Goal: Register for event/course: Sign up to attend an event or enroll in a course

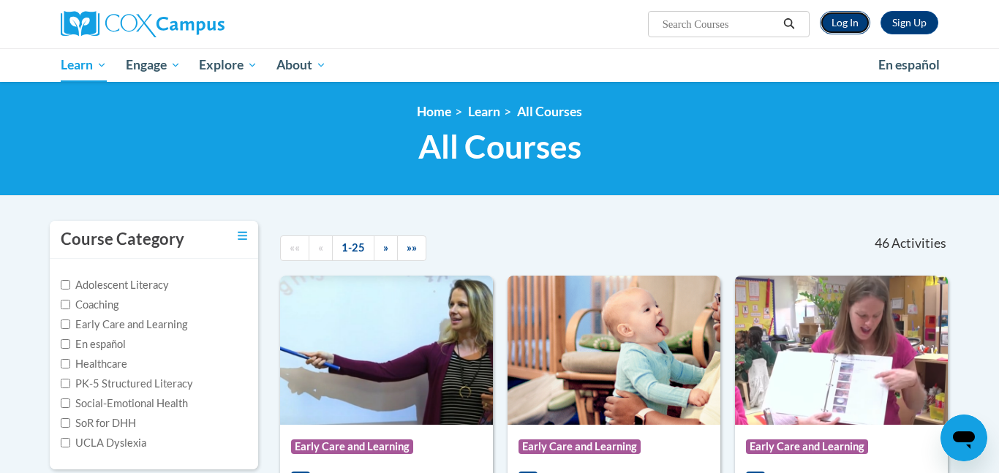
click at [850, 18] on link "Log In" at bounding box center [845, 22] width 50 height 23
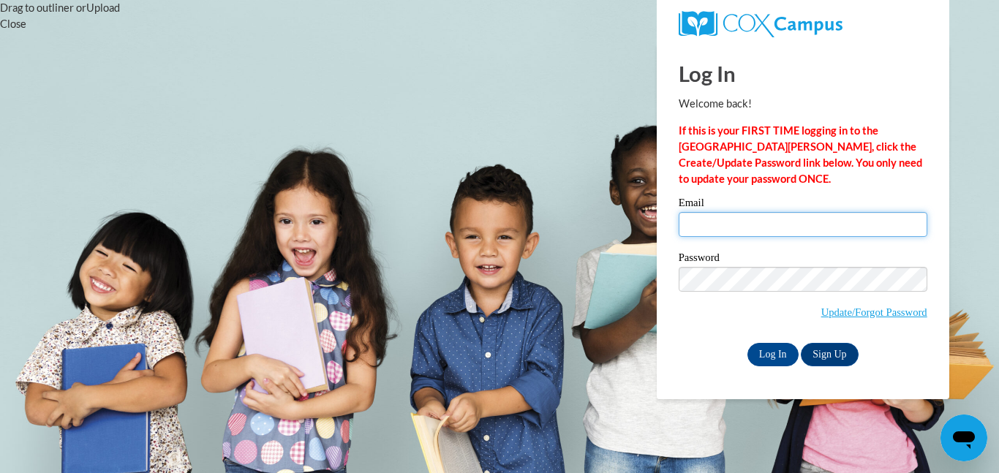
click at [751, 223] on input "Email" at bounding box center [803, 224] width 249 height 25
type input "[EMAIL_ADDRESS][DOMAIN_NAME]"
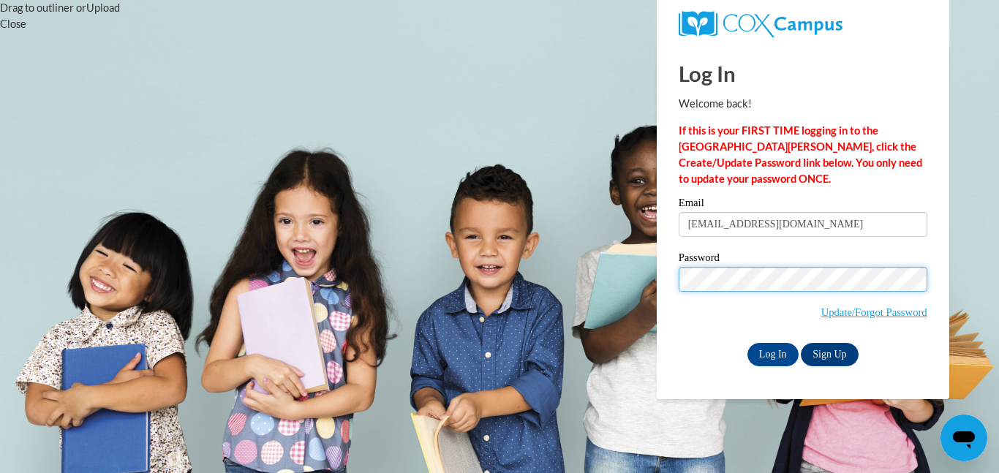
click at [747, 343] on input "Log In" at bounding box center [772, 354] width 51 height 23
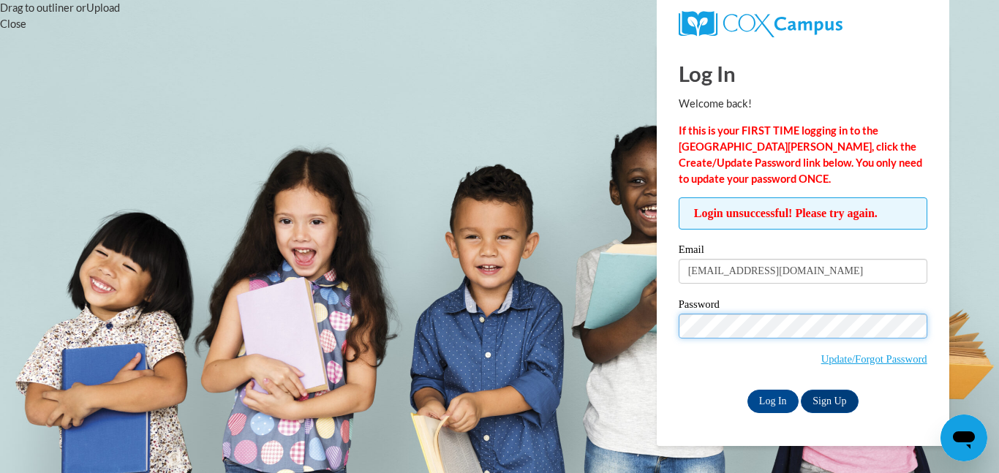
click at [747, 390] on input "Log In" at bounding box center [772, 401] width 51 height 23
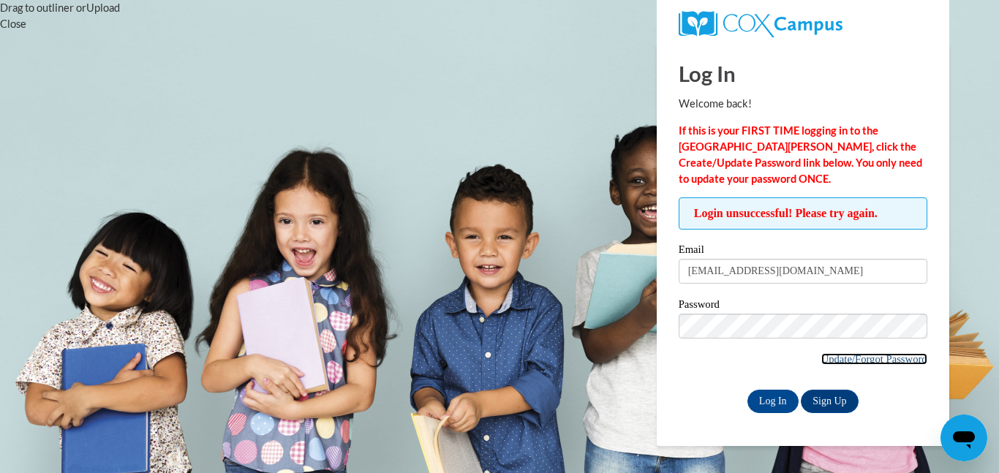
click at [825, 355] on link "Update/Forgot Password" at bounding box center [874, 359] width 106 height 12
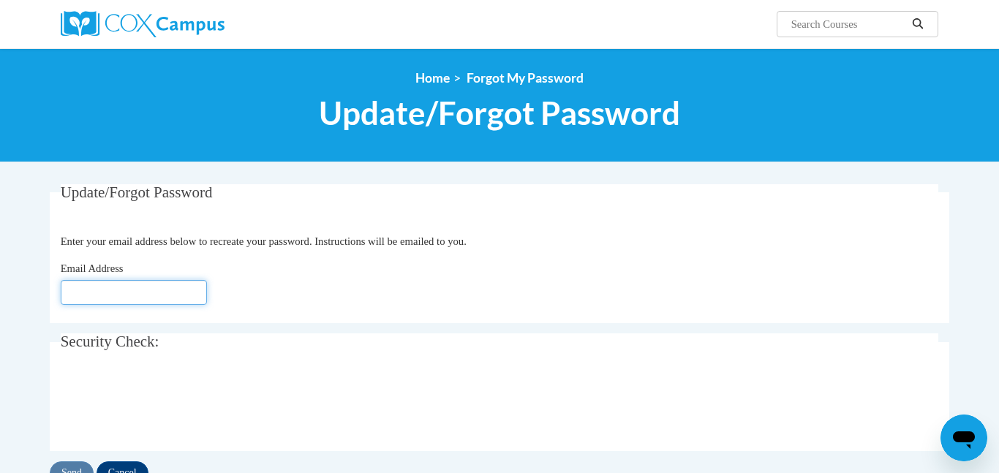
click at [189, 292] on input "Email Address" at bounding box center [134, 292] width 146 height 25
type input "[EMAIL_ADDRESS][DOMAIN_NAME]"
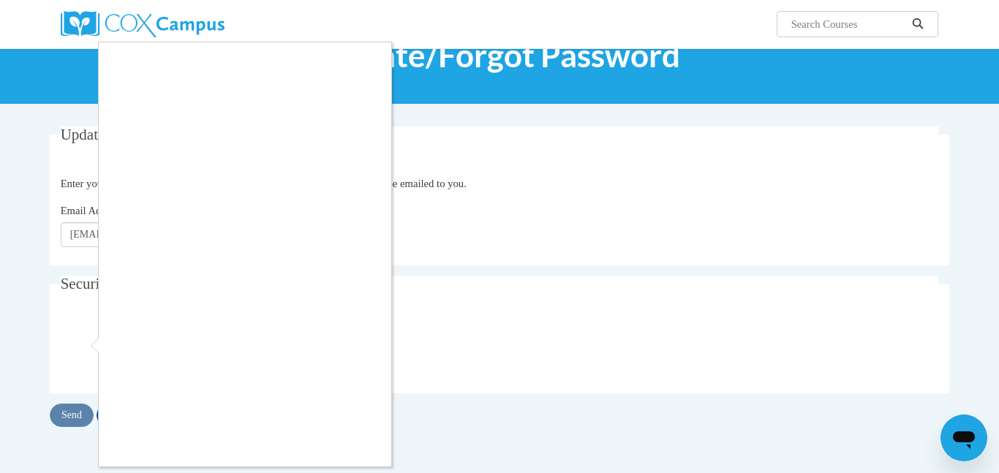
scroll to position [63, 0]
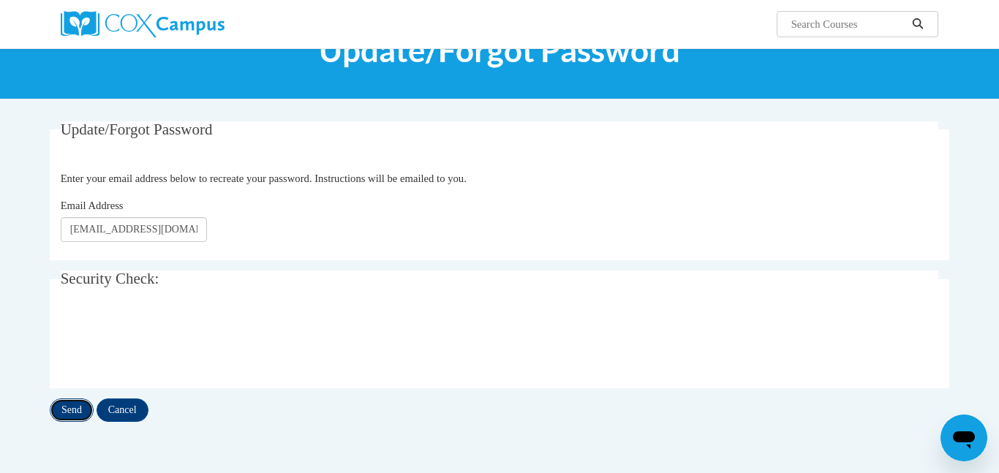
click at [75, 412] on input "Send" at bounding box center [72, 410] width 44 height 23
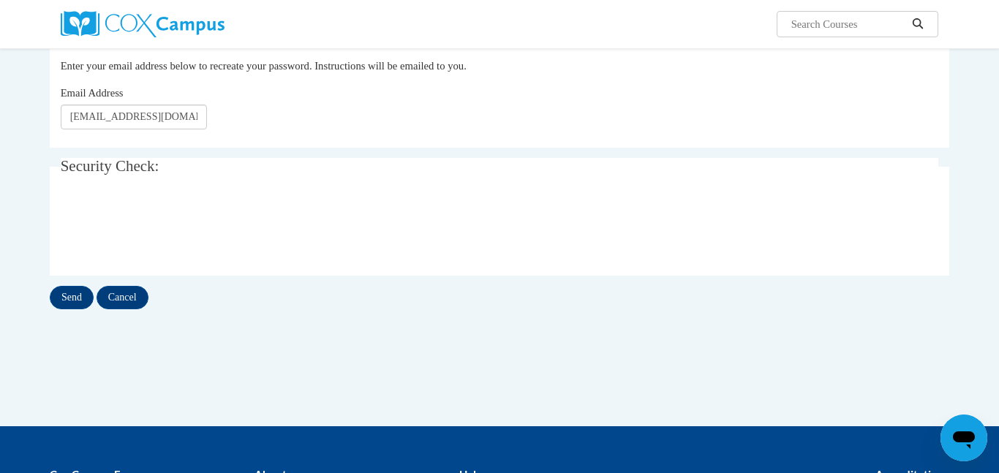
scroll to position [218, 0]
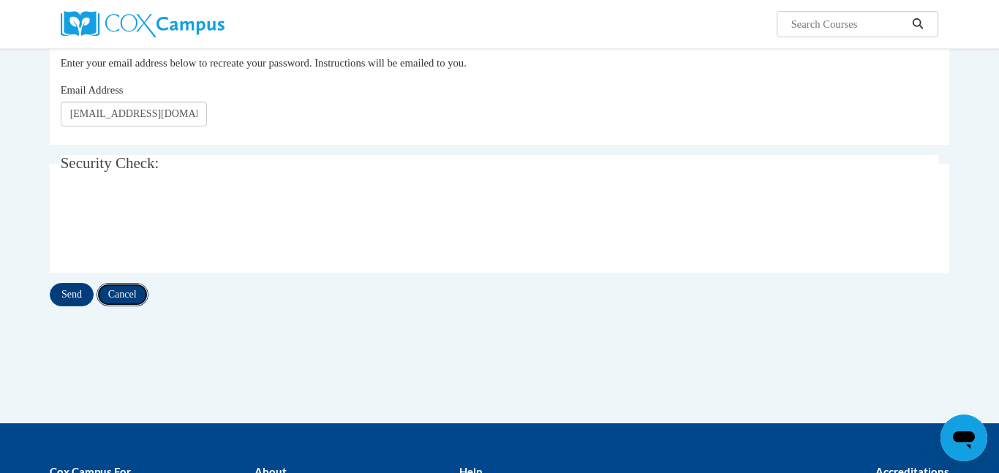
click at [135, 287] on input "Cancel" at bounding box center [123, 294] width 52 height 23
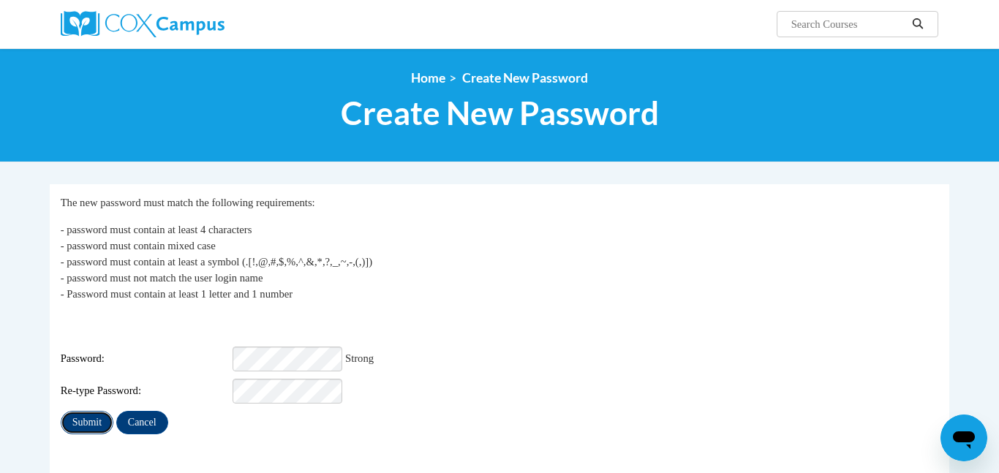
click at [101, 418] on input "Submit" at bounding box center [87, 422] width 53 height 23
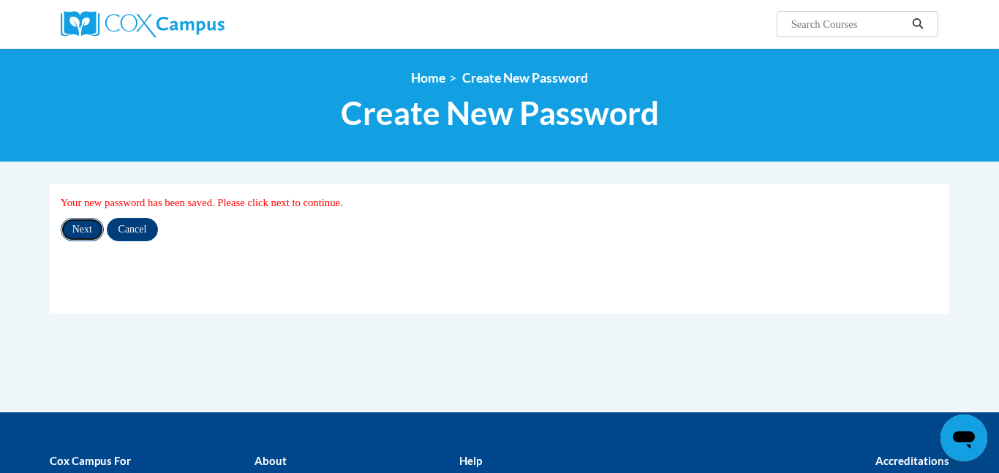
click at [93, 229] on input "Next" at bounding box center [82, 229] width 43 height 23
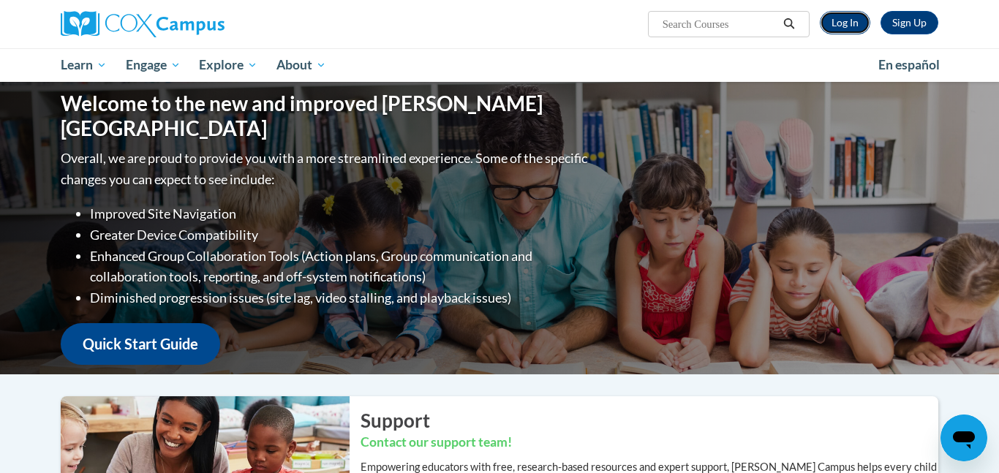
click at [858, 21] on link "Log In" at bounding box center [845, 22] width 50 height 23
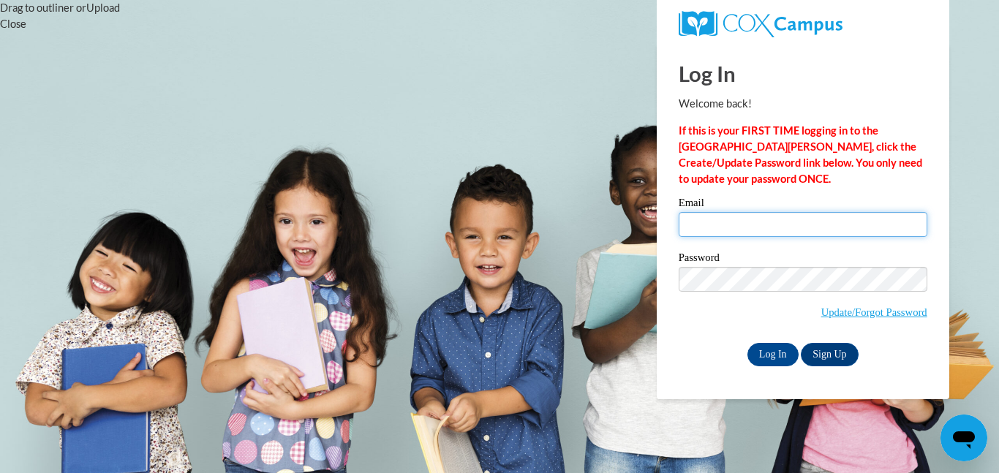
click at [778, 216] on input "Email" at bounding box center [803, 224] width 249 height 25
click at [747, 227] on input "Email" at bounding box center [803, 224] width 249 height 25
type input "26ecook@pentacareercenter.org"
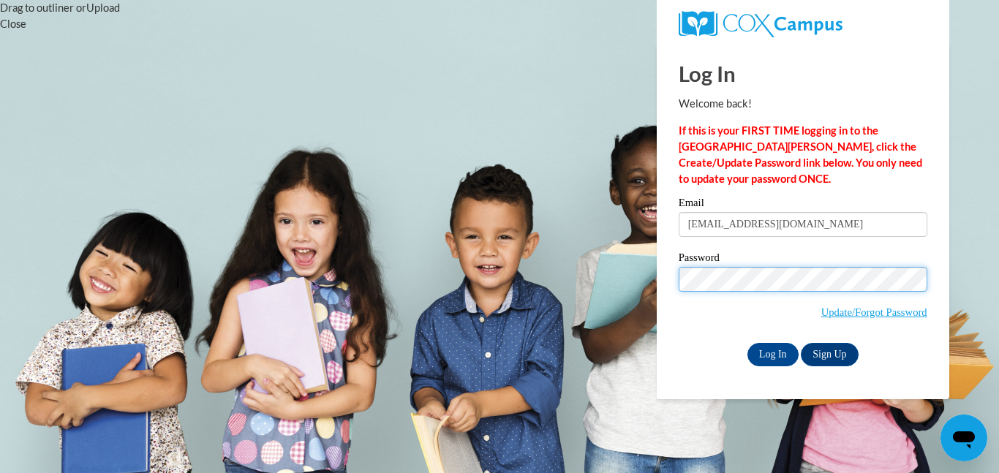
click at [747, 343] on input "Log In" at bounding box center [772, 354] width 51 height 23
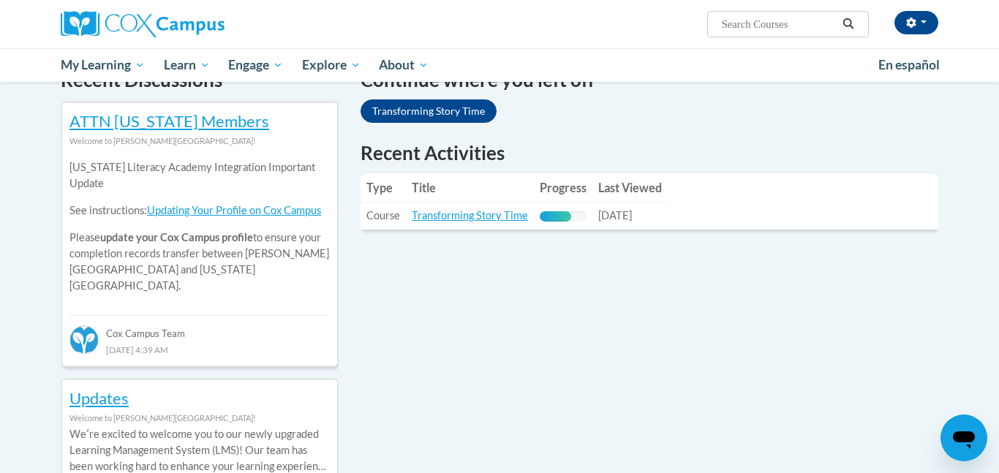
scroll to position [471, 0]
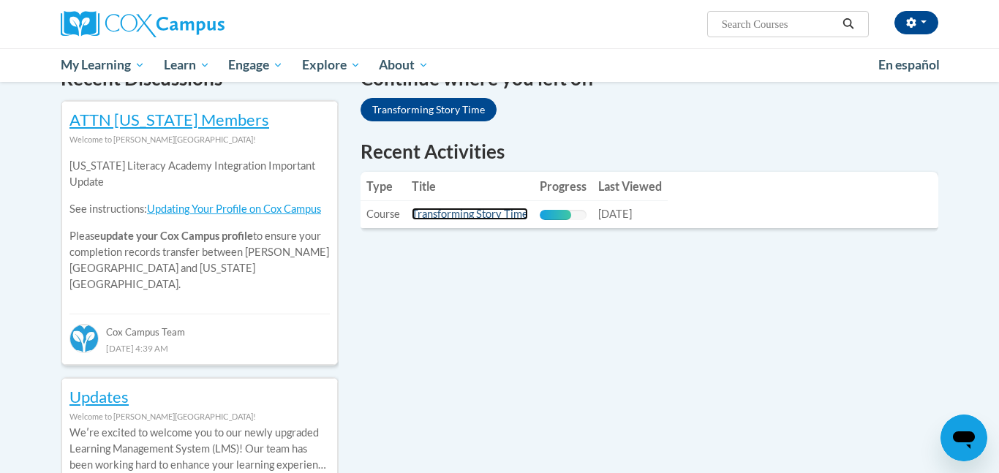
click at [470, 208] on link "Transforming Story Time" at bounding box center [470, 214] width 116 height 12
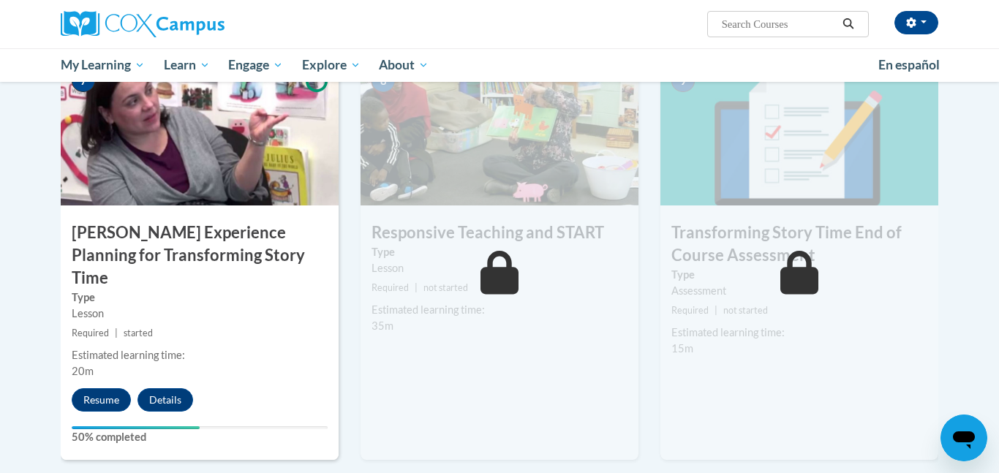
scroll to position [1170, 0]
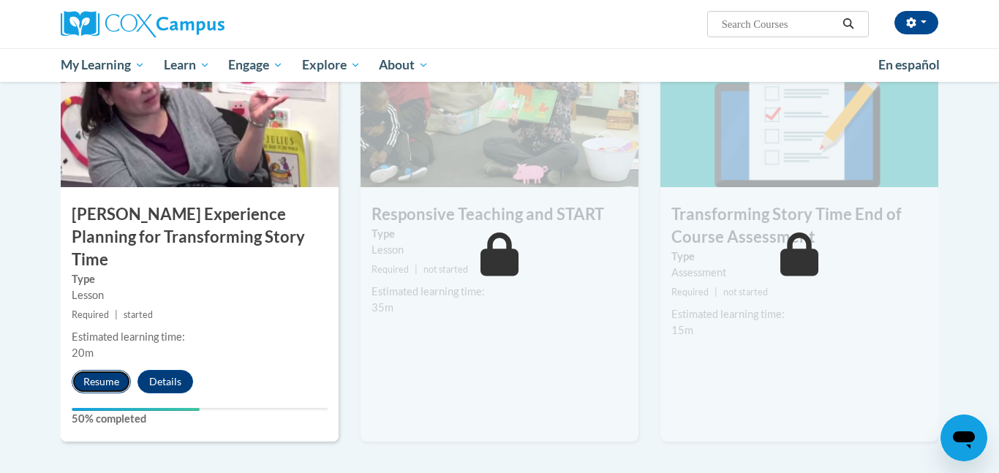
click at [107, 370] on button "Resume" at bounding box center [101, 381] width 59 height 23
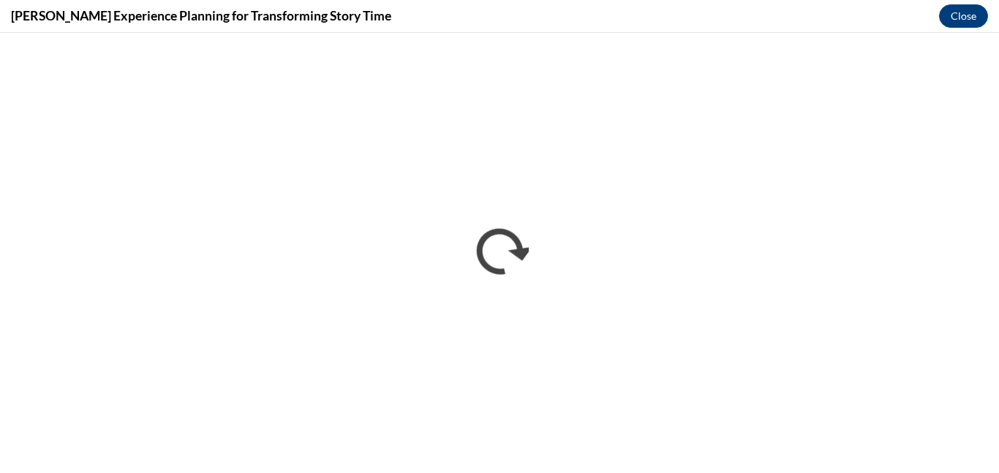
scroll to position [0, 0]
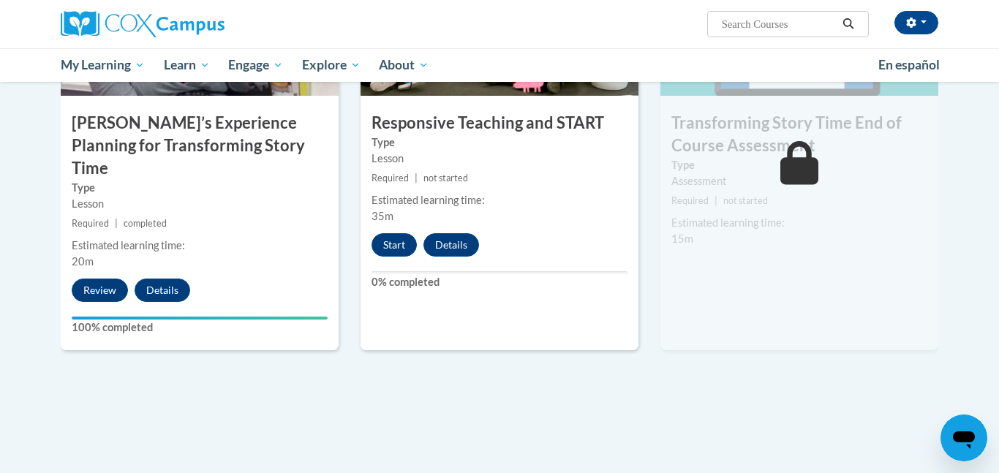
scroll to position [1258, 0]
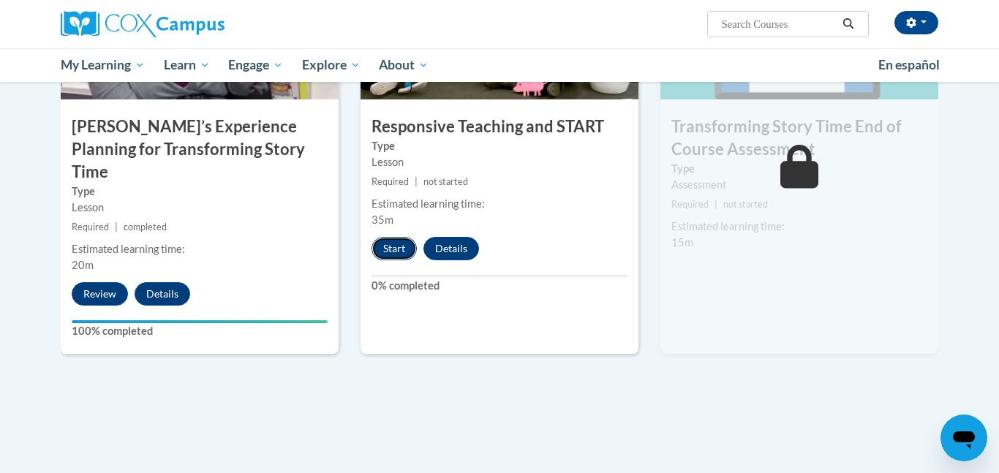
click at [396, 247] on button "Start" at bounding box center [393, 248] width 45 height 23
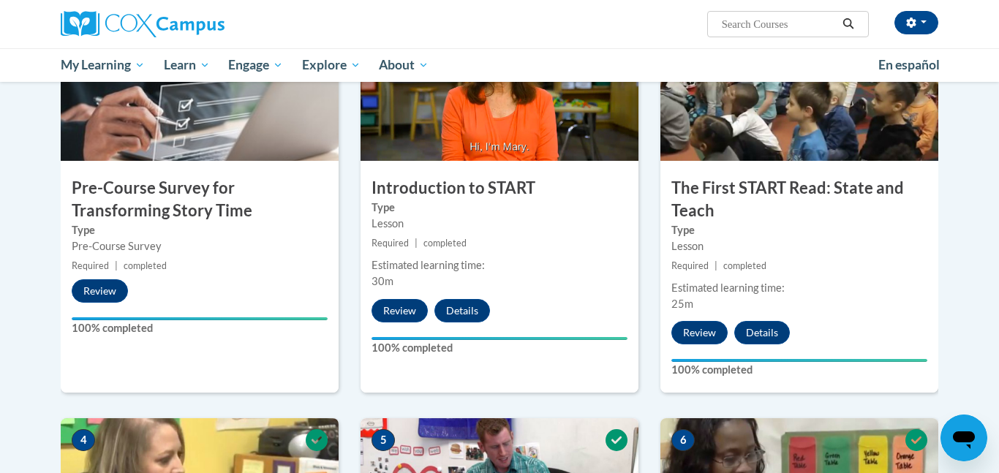
scroll to position [1258, 0]
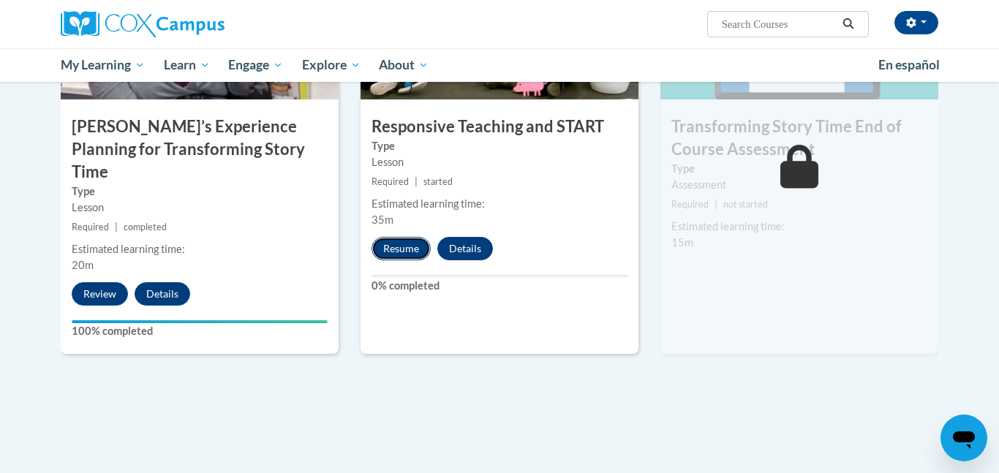
click at [393, 245] on button "Resume" at bounding box center [400, 248] width 59 height 23
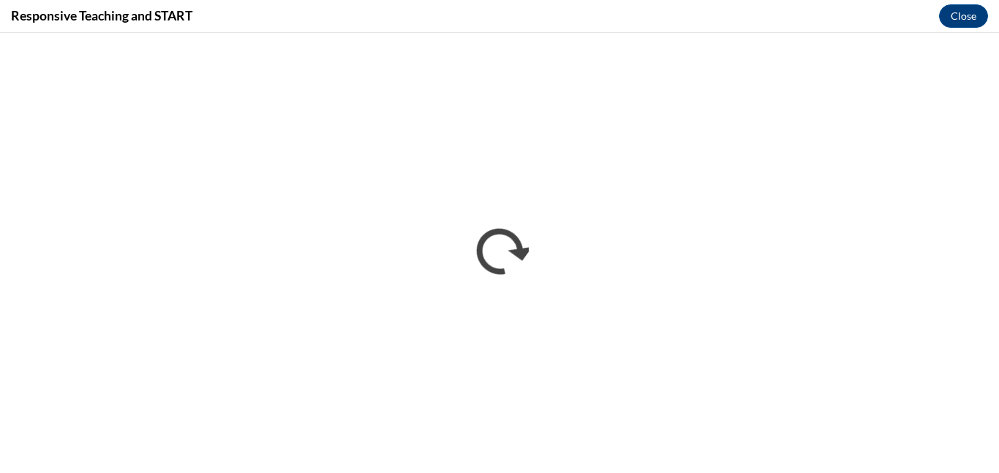
scroll to position [0, 0]
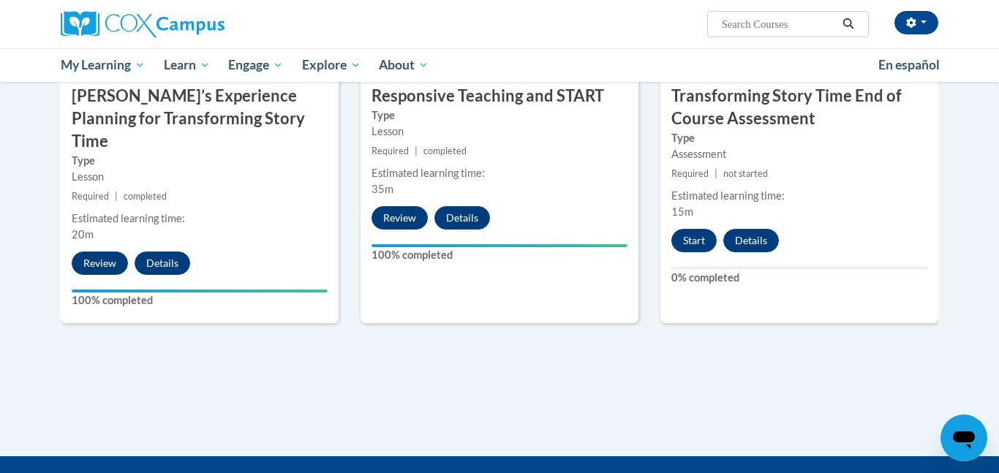
scroll to position [1288, 0]
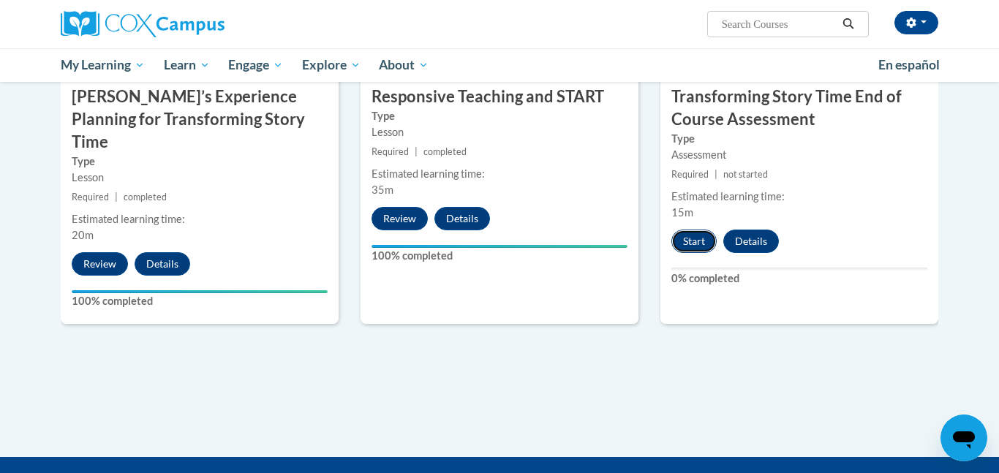
click at [704, 243] on button "Start" at bounding box center [693, 241] width 45 height 23
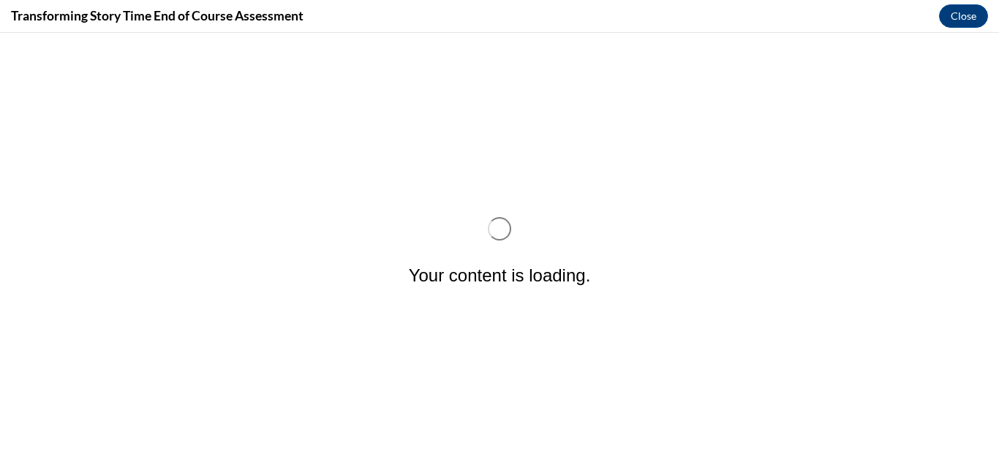
scroll to position [0, 0]
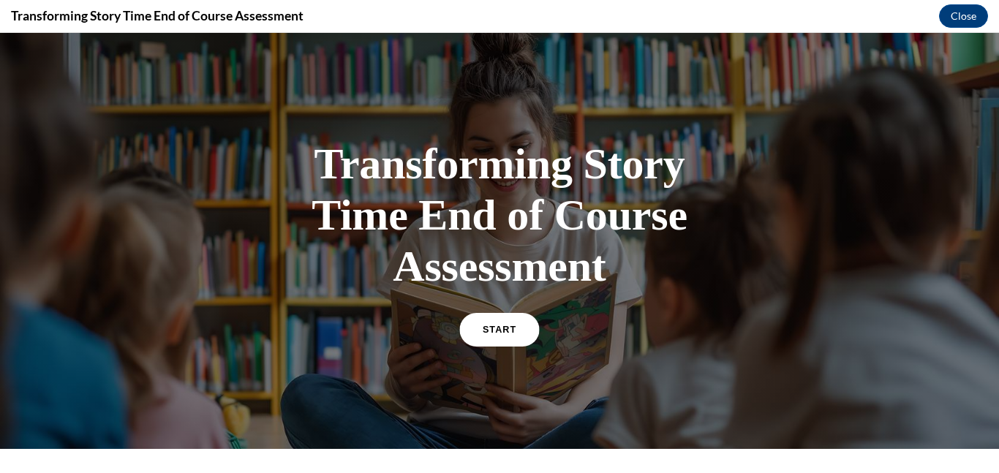
click at [505, 320] on link "START" at bounding box center [499, 330] width 80 height 34
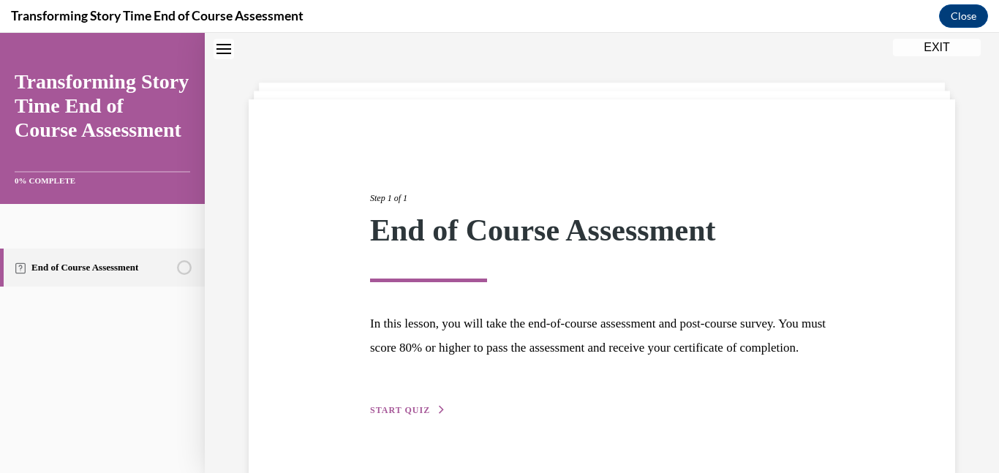
scroll to position [102, 0]
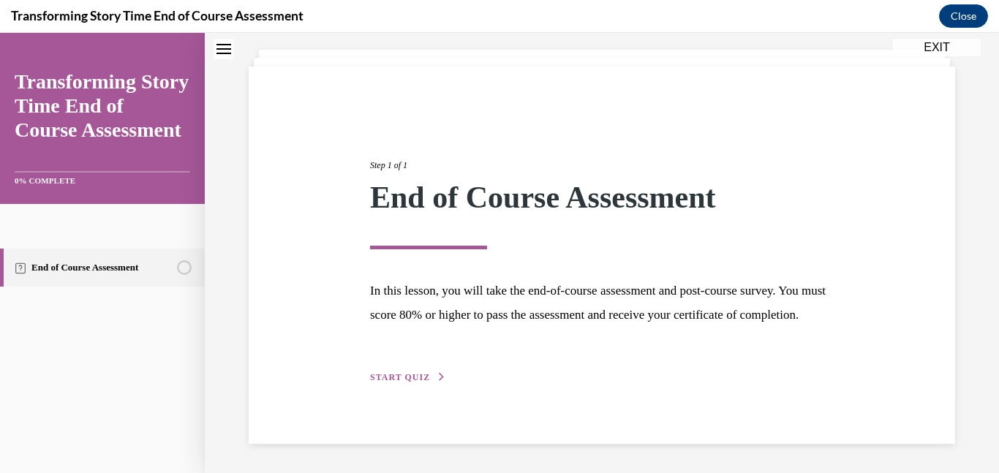
click at [389, 384] on div "Step 1 of 1 End of Course Assessment In this lesson, you will take the end-of-c…" at bounding box center [602, 255] width 486 height 260
click at [388, 379] on span "START QUIZ" at bounding box center [400, 377] width 60 height 10
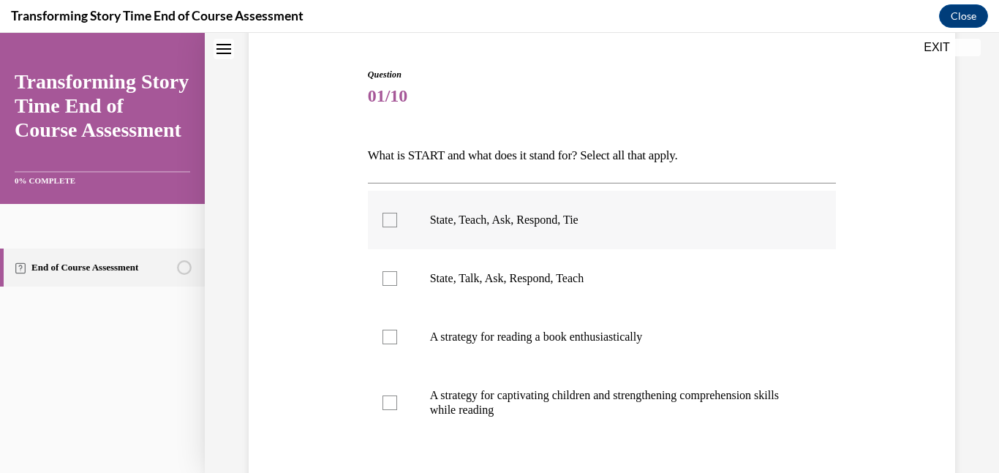
scroll to position [137, 0]
click at [583, 280] on p "State, Talk, Ask, Respond, Teach" at bounding box center [615, 277] width 370 height 15
click at [397, 280] on input "State, Talk, Ask, Respond, Teach" at bounding box center [389, 277] width 15 height 15
checkbox input "true"
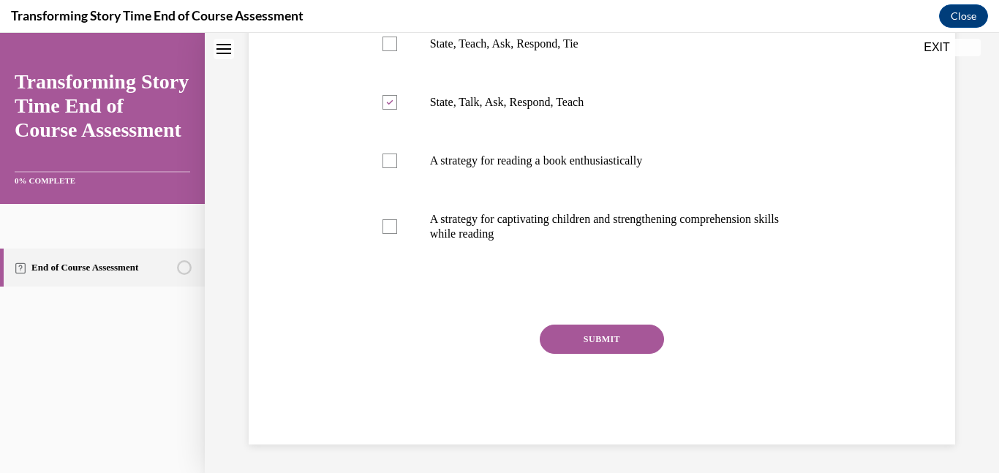
click at [614, 336] on button "SUBMIT" at bounding box center [602, 339] width 124 height 29
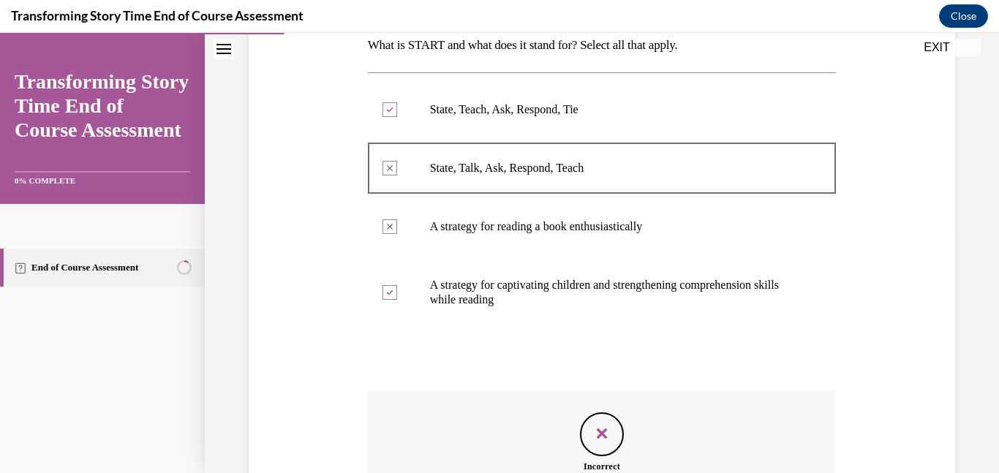
scroll to position [170, 0]
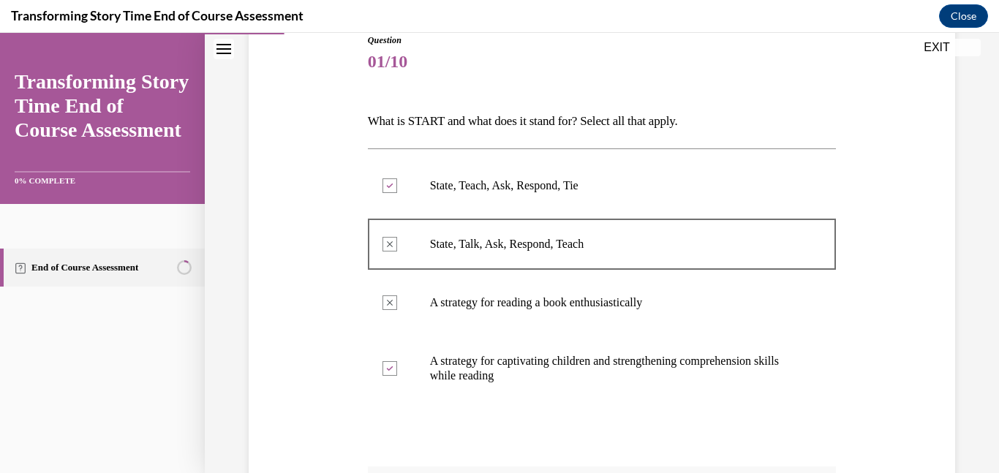
click at [605, 365] on p "A strategy for captivating children and strengthening comprehension skills whil…" at bounding box center [615, 368] width 370 height 29
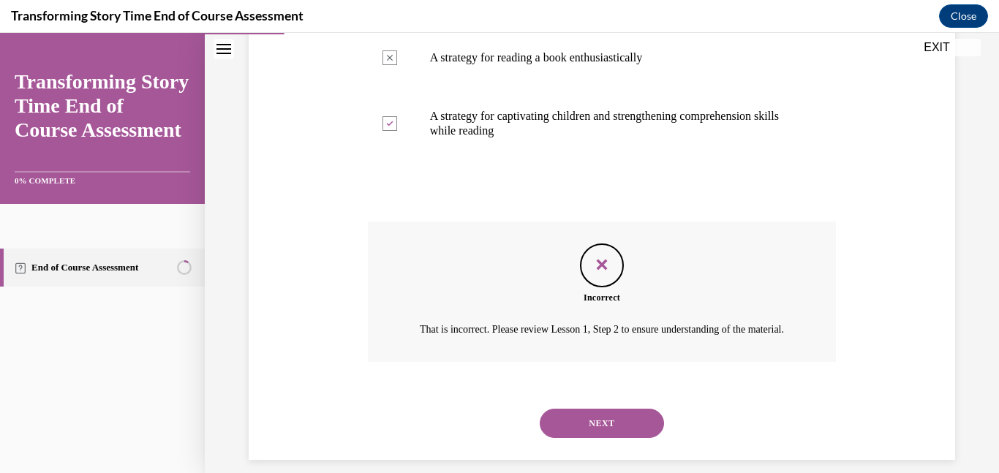
scroll to position [448, 0]
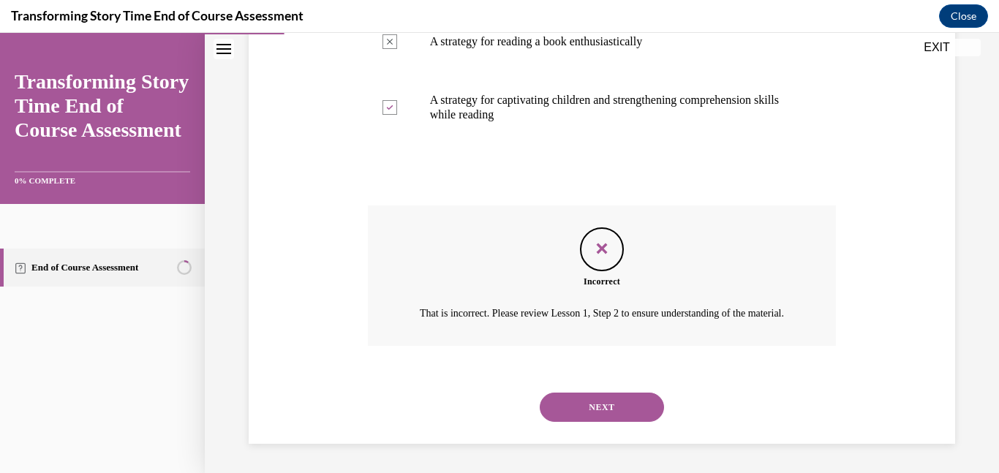
click at [600, 394] on button "NEXT" at bounding box center [602, 407] width 124 height 29
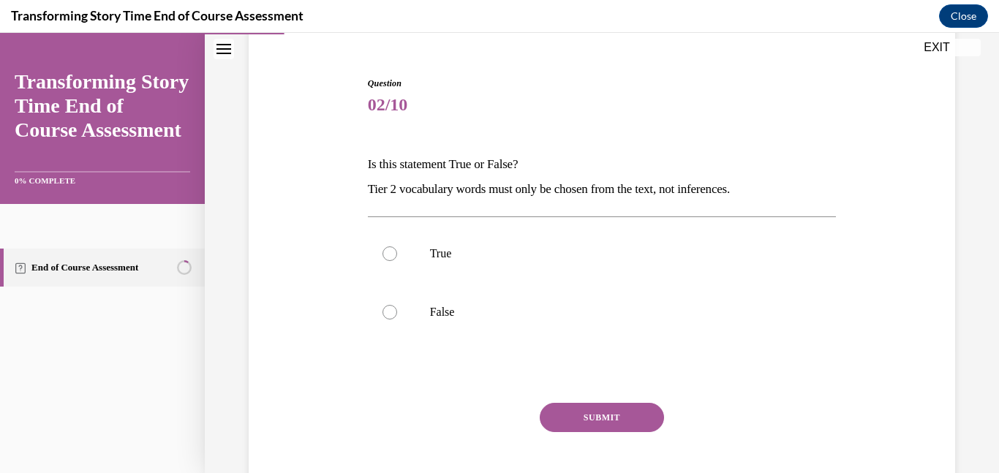
scroll to position [205, 0]
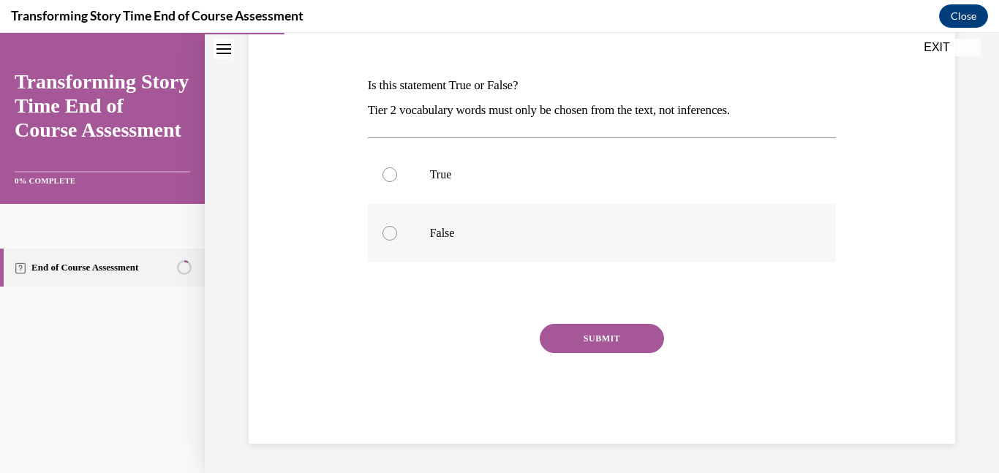
click at [442, 227] on p "False" at bounding box center [615, 233] width 370 height 15
click at [397, 227] on input "False" at bounding box center [389, 233] width 15 height 15
radio input "true"
click at [575, 332] on button "SUBMIT" at bounding box center [602, 338] width 124 height 29
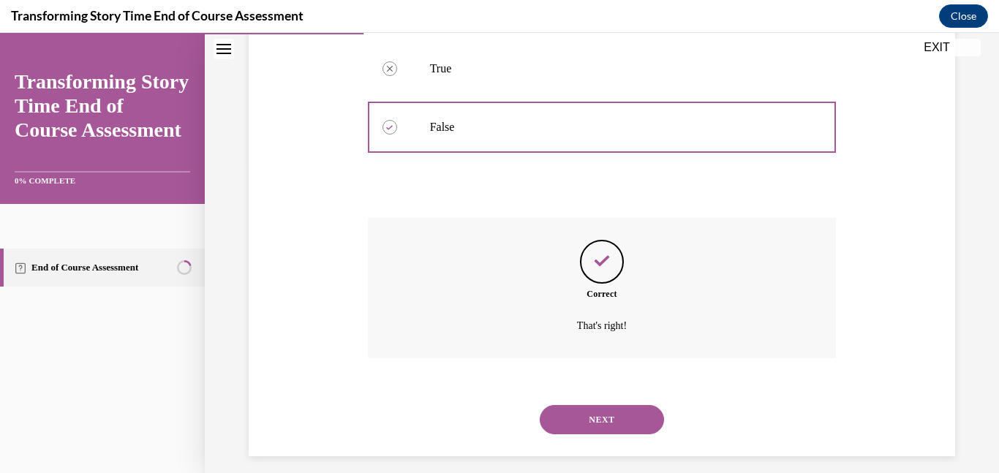
scroll to position [324, 0]
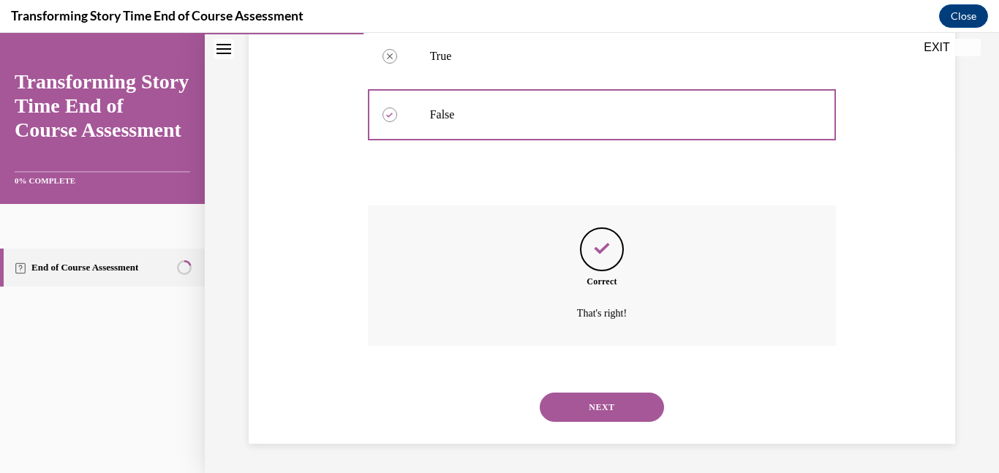
click at [596, 406] on button "NEXT" at bounding box center [602, 407] width 124 height 29
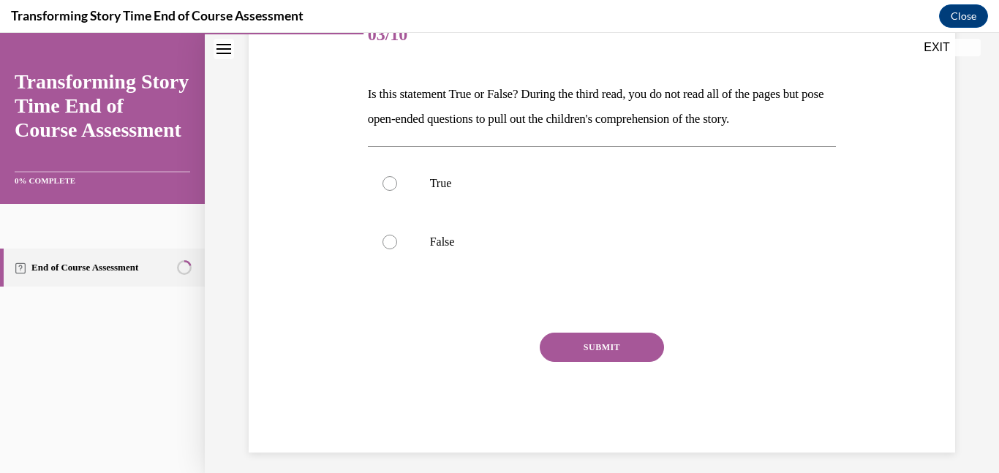
scroll to position [205, 0]
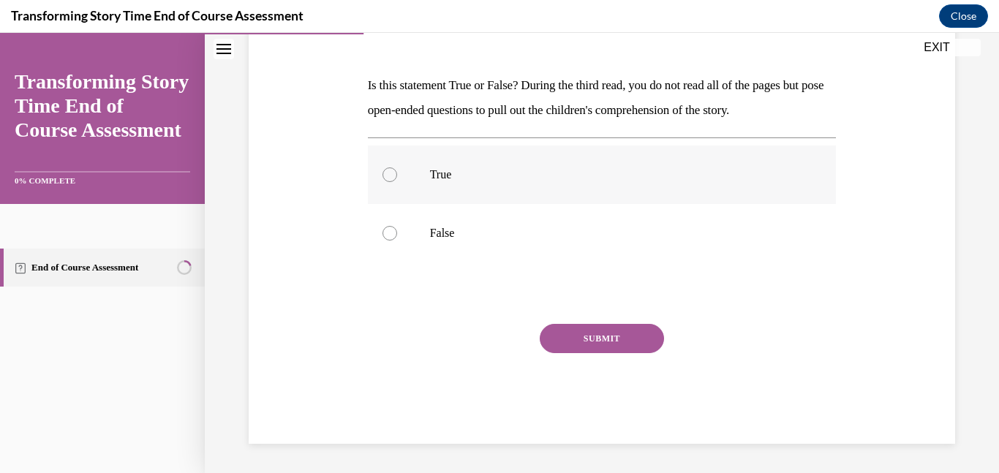
click at [450, 197] on label "True" at bounding box center [602, 175] width 469 height 58
click at [397, 182] on input "True" at bounding box center [389, 174] width 15 height 15
radio input "true"
click at [590, 331] on button "SUBMIT" at bounding box center [602, 338] width 124 height 29
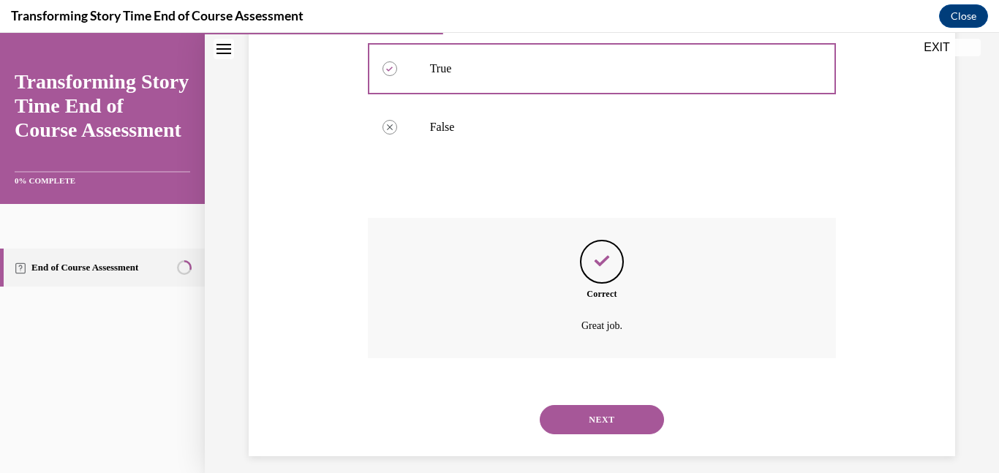
scroll to position [324, 0]
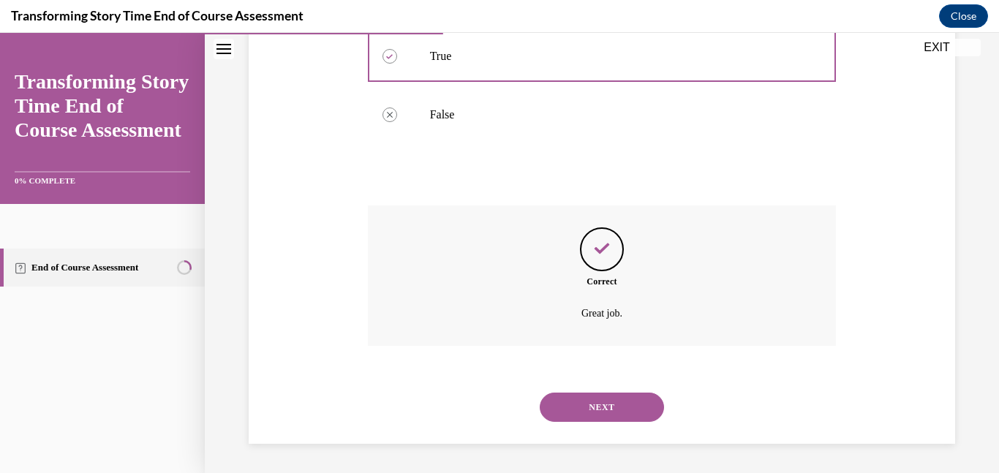
click at [601, 403] on button "NEXT" at bounding box center [602, 407] width 124 height 29
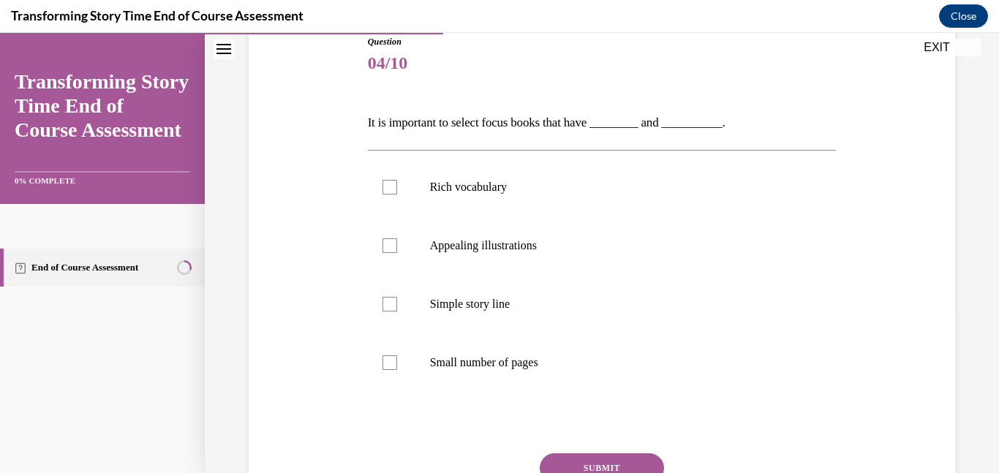
scroll to position [167, 0]
click at [409, 240] on label "Appealing illustrations" at bounding box center [602, 246] width 469 height 58
click at [397, 240] on input "Appealing illustrations" at bounding box center [389, 246] width 15 height 15
checkbox input "true"
click at [423, 181] on label "Rich vocabulary" at bounding box center [602, 188] width 469 height 58
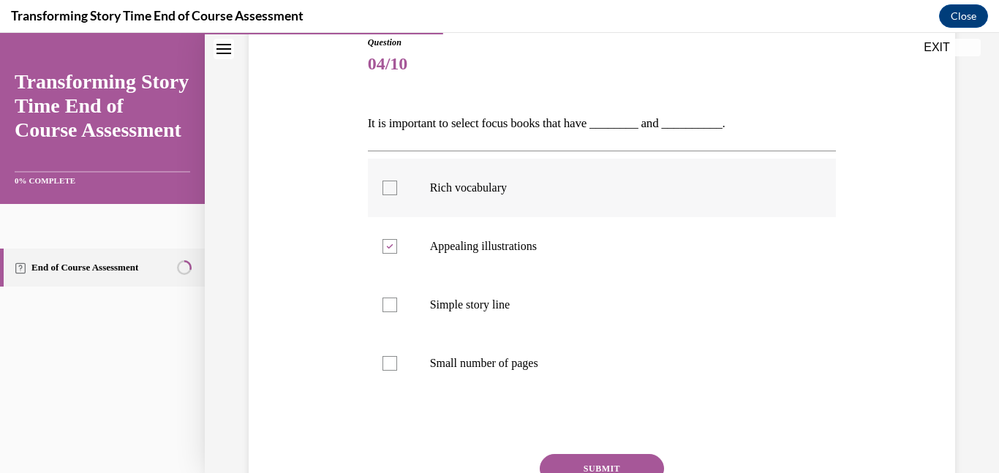
click at [397, 181] on input "Rich vocabulary" at bounding box center [389, 188] width 15 height 15
checkbox input "true"
click at [592, 456] on button "SUBMIT" at bounding box center [602, 468] width 124 height 29
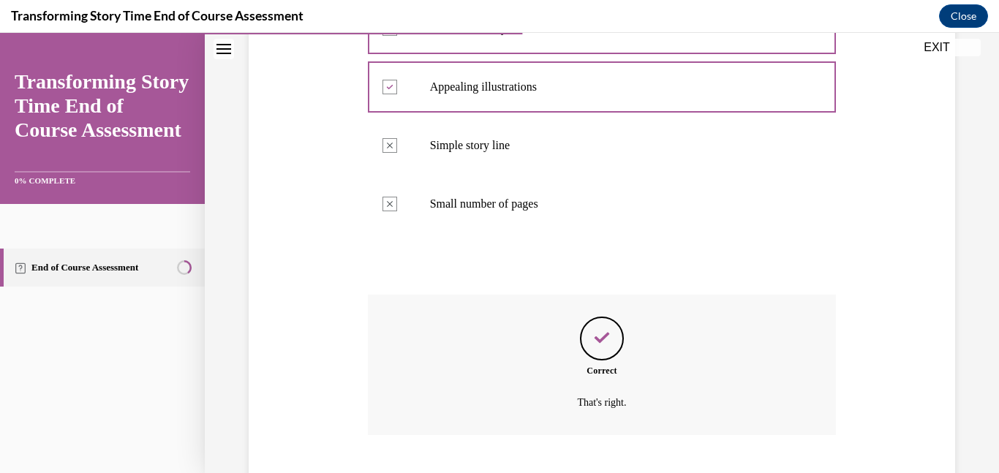
scroll to position [416, 0]
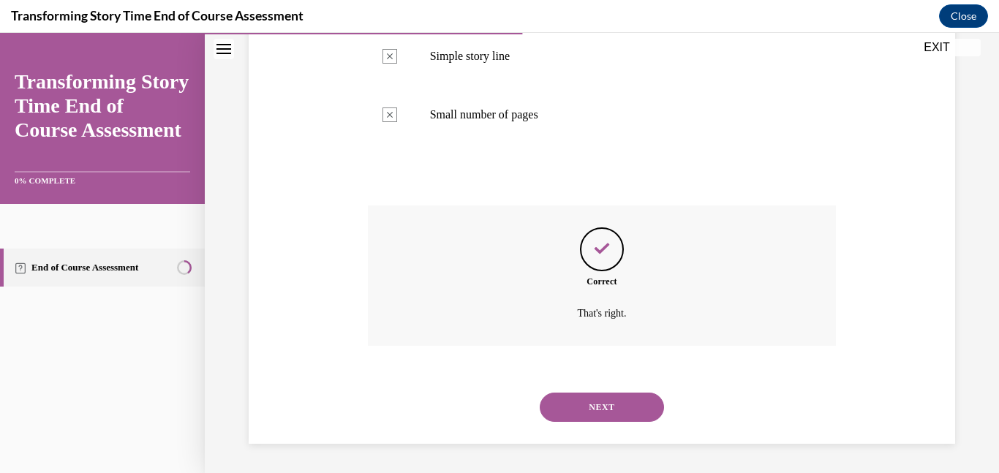
click at [606, 401] on button "NEXT" at bounding box center [602, 407] width 124 height 29
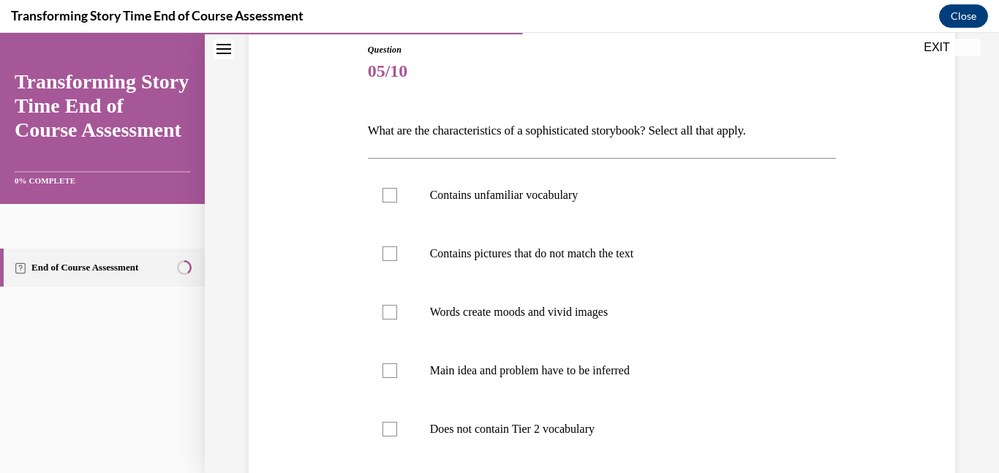
scroll to position [161, 0]
click at [522, 197] on p "Contains unfamiliar vocabulary" at bounding box center [615, 194] width 370 height 15
click at [397, 197] on input "Contains unfamiliar vocabulary" at bounding box center [389, 194] width 15 height 15
checkbox input "true"
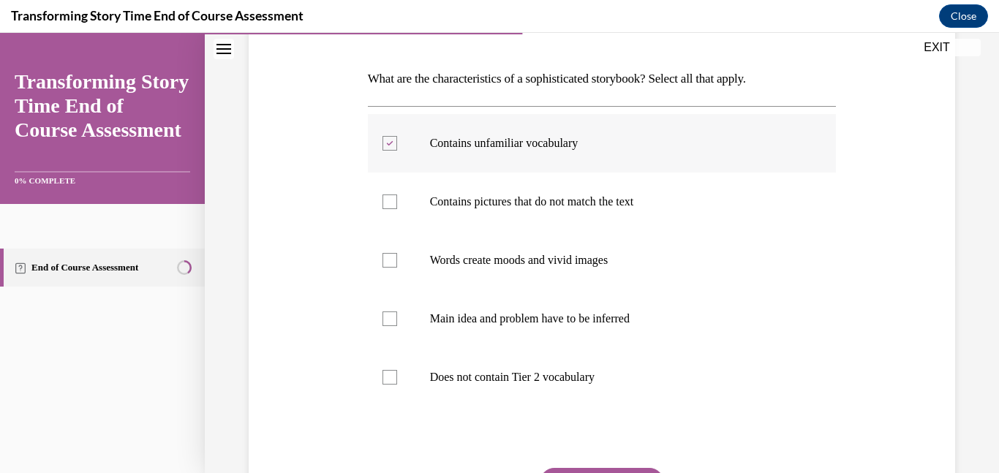
scroll to position [214, 0]
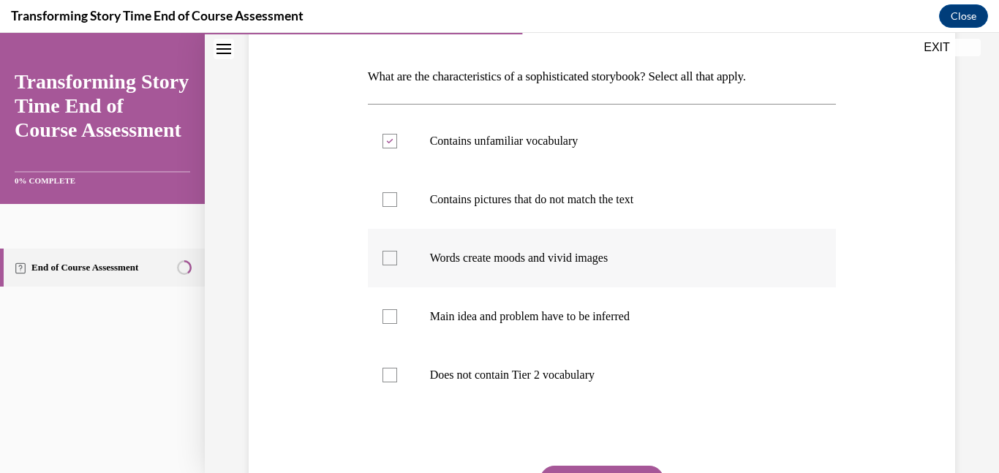
click at [504, 262] on p "Words create moods and vivid images" at bounding box center [615, 258] width 370 height 15
click at [397, 262] on input "Words create moods and vivid images" at bounding box center [389, 258] width 15 height 15
checkbox input "true"
click at [579, 322] on p "Main idea and problem have to be inferred" at bounding box center [615, 316] width 370 height 15
click at [397, 322] on input "Main idea and problem have to be inferred" at bounding box center [389, 316] width 15 height 15
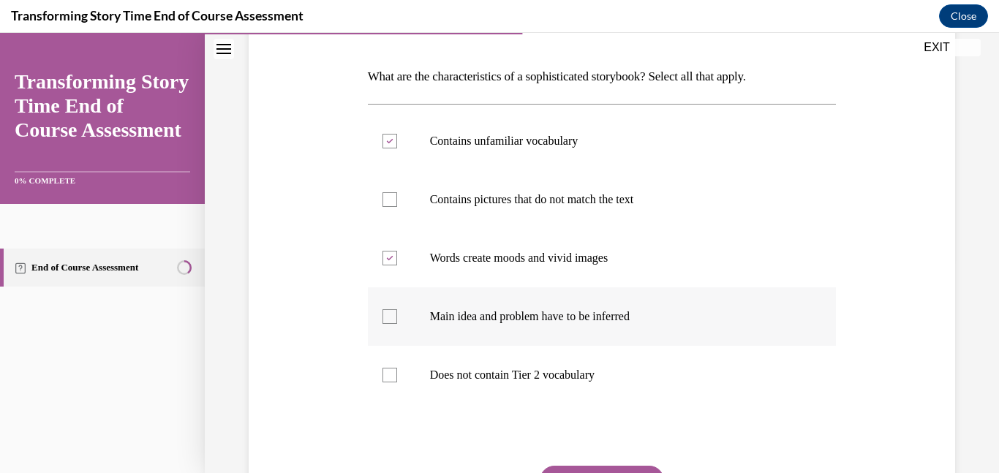
checkbox input "true"
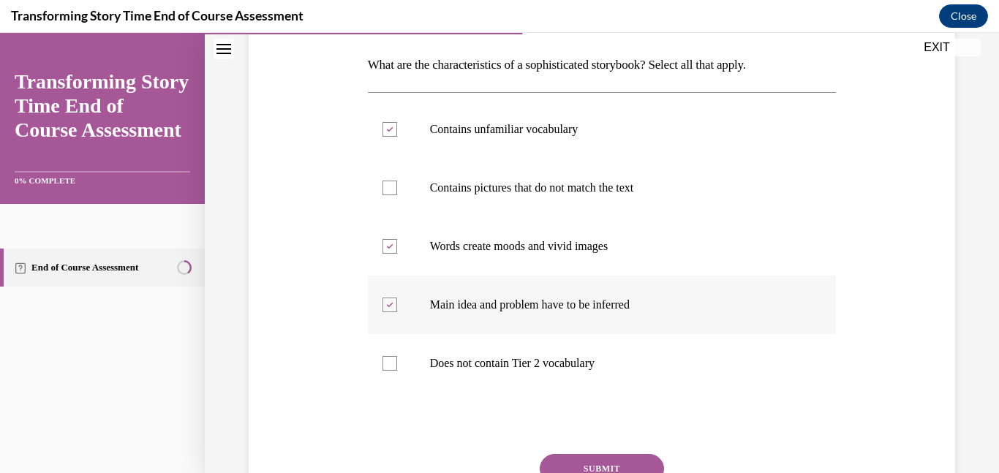
scroll to position [228, 0]
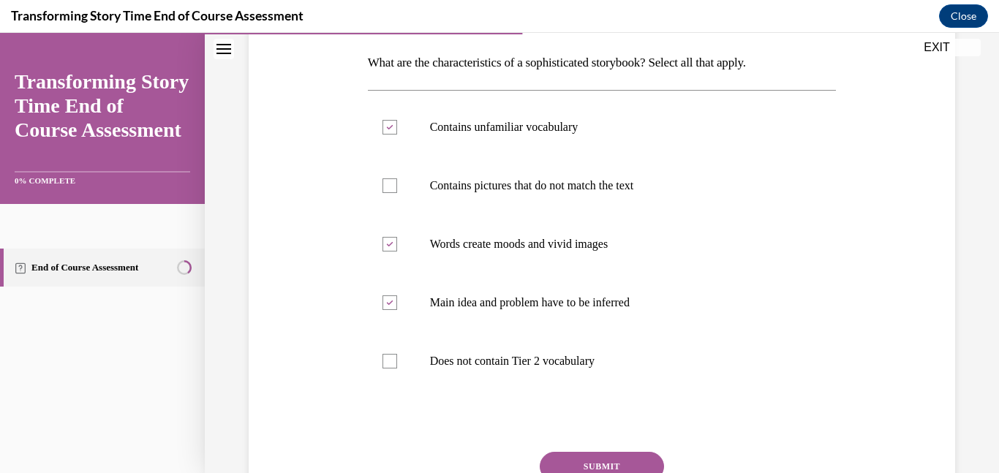
click at [589, 455] on button "SUBMIT" at bounding box center [602, 466] width 124 height 29
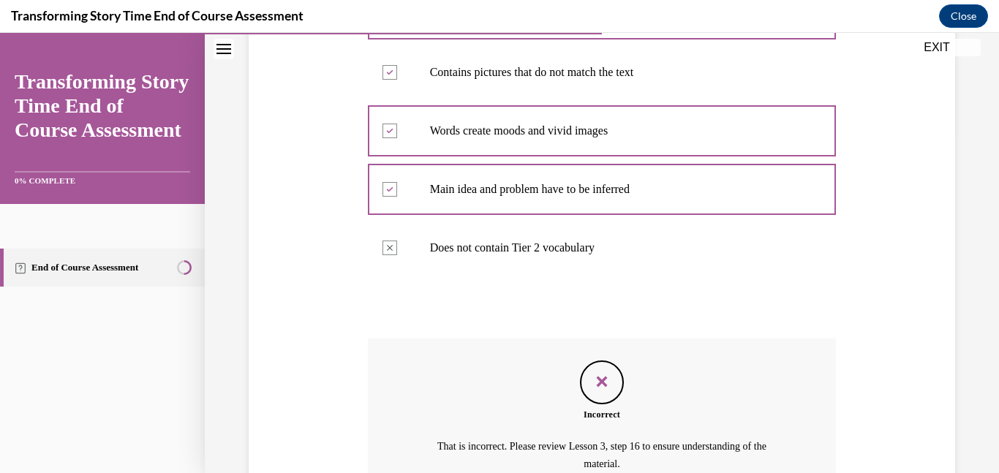
scroll to position [492, 0]
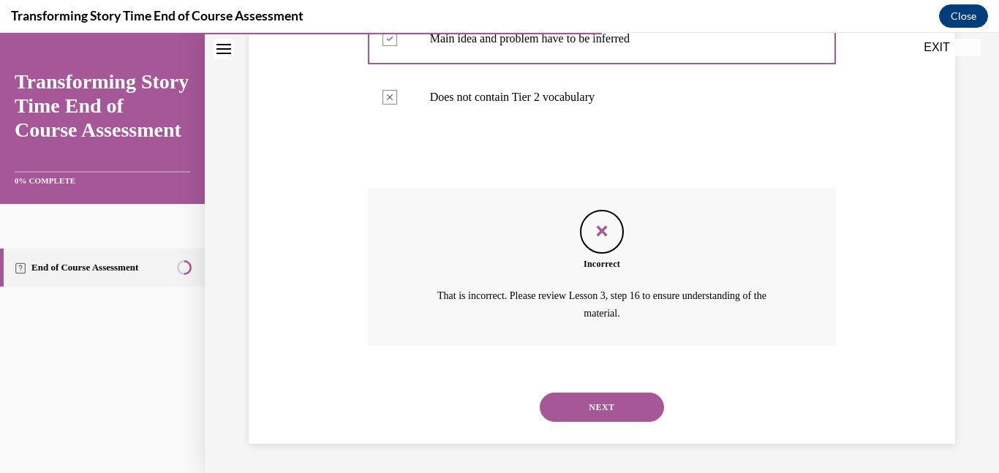
click at [616, 404] on button "NEXT" at bounding box center [602, 407] width 124 height 29
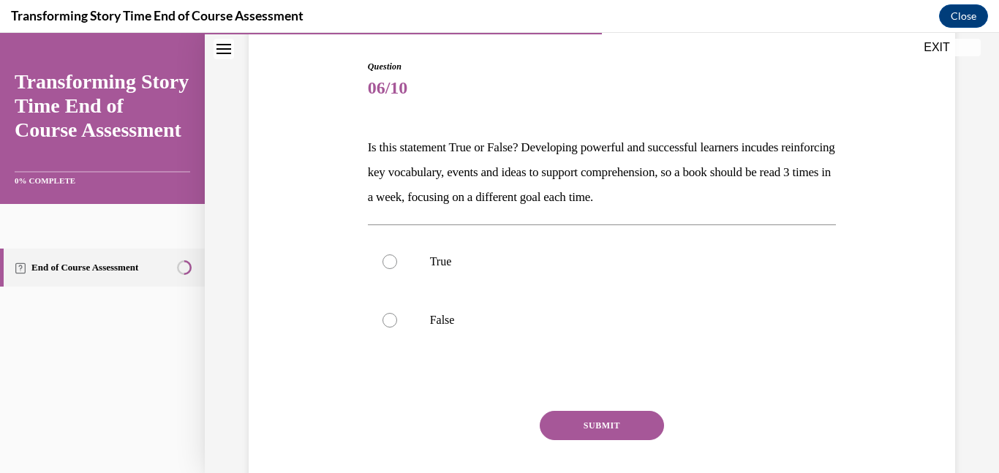
scroll to position [146, 0]
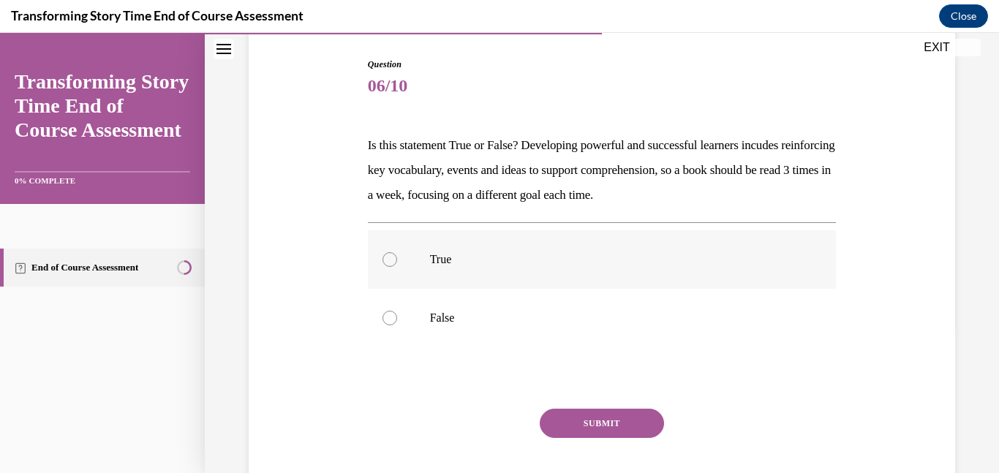
click at [446, 282] on label "True" at bounding box center [602, 259] width 469 height 58
click at [397, 267] on input "True" at bounding box center [389, 259] width 15 height 15
radio input "true"
click at [563, 423] on button "SUBMIT" at bounding box center [602, 423] width 124 height 29
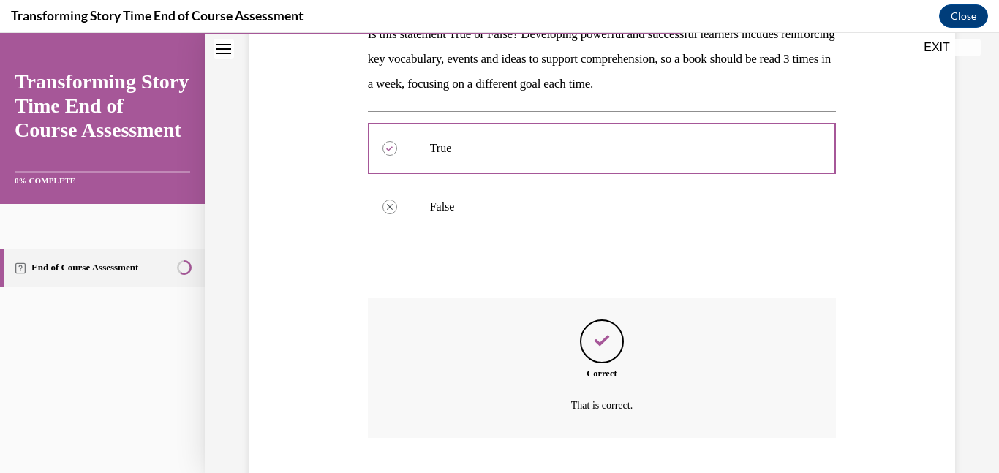
scroll to position [349, 0]
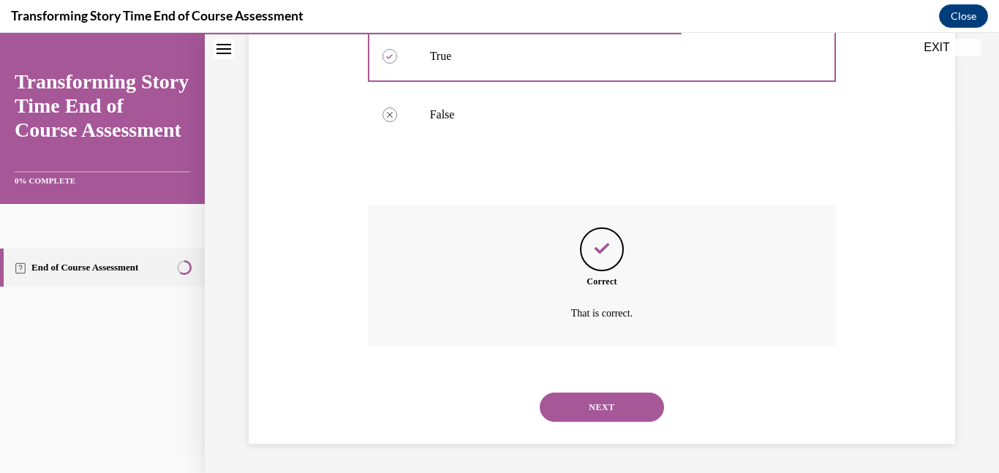
click at [598, 401] on button "NEXT" at bounding box center [602, 407] width 124 height 29
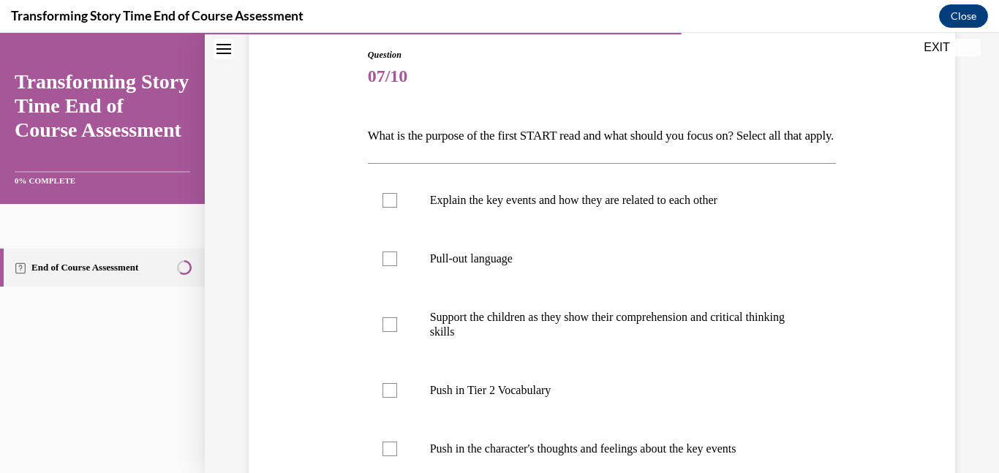
scroll to position [152, 0]
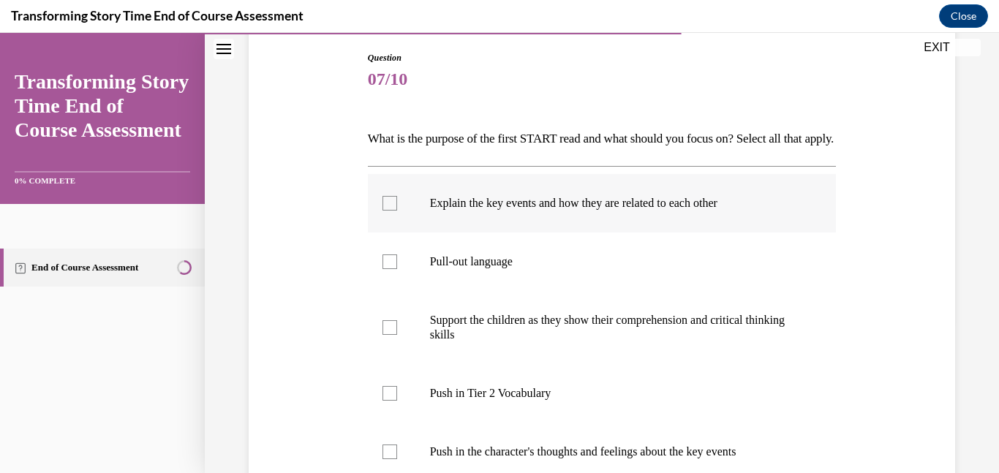
click at [632, 211] on p "Explain the key events and how they are related to each other" at bounding box center [615, 203] width 370 height 15
click at [397, 211] on input "Explain the key events and how they are related to each other" at bounding box center [389, 203] width 15 height 15
checkbox input "true"
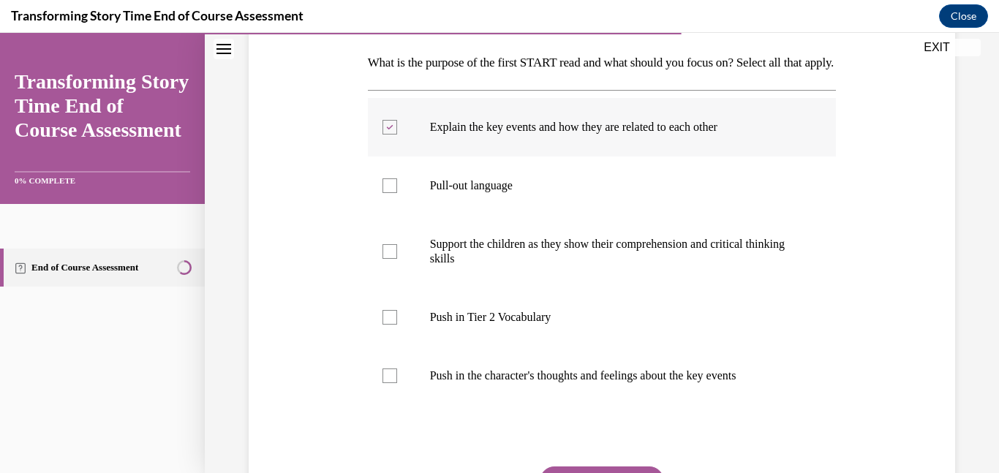
scroll to position [230, 0]
click at [632, 214] on label "Pull-out language" at bounding box center [602, 184] width 469 height 58
click at [397, 192] on input "Pull-out language" at bounding box center [389, 184] width 15 height 15
checkbox input "true"
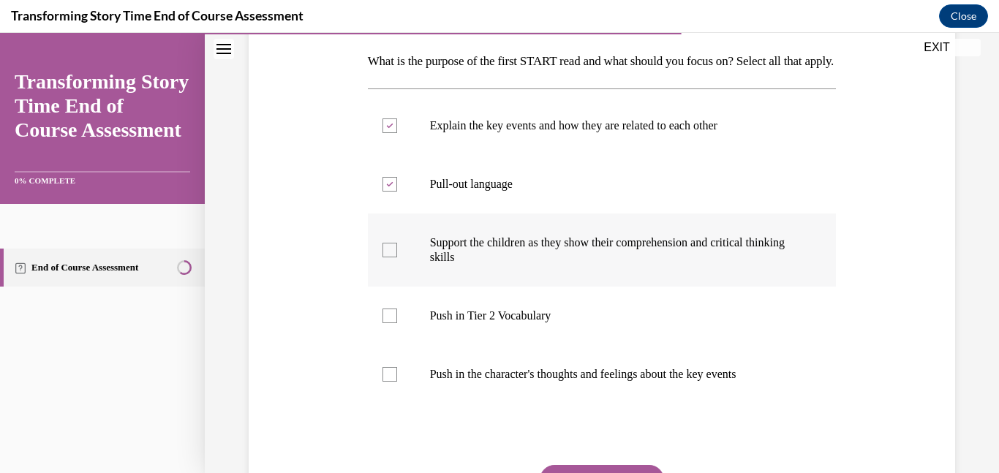
click at [624, 261] on p "Support the children as they show their comprehension and critical thinking ski…" at bounding box center [615, 249] width 370 height 29
click at [397, 257] on input "Support the children as they show their comprehension and critical thinking ski…" at bounding box center [389, 250] width 15 height 15
checkbox input "true"
click at [595, 345] on label "Push in Tier 2 Vocabulary" at bounding box center [602, 316] width 469 height 58
click at [397, 323] on input "Push in Tier 2 Vocabulary" at bounding box center [389, 316] width 15 height 15
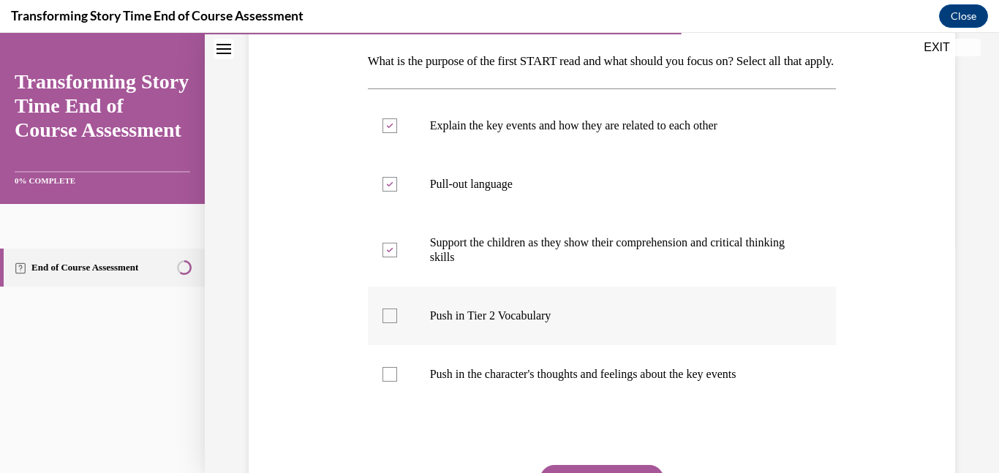
checkbox input "true"
click at [580, 382] on p "Push in the character's thoughts and feelings about the key events" at bounding box center [615, 374] width 370 height 15
click at [397, 382] on input "Push in the character's thoughts and feelings about the key events" at bounding box center [389, 374] width 15 height 15
checkbox input "true"
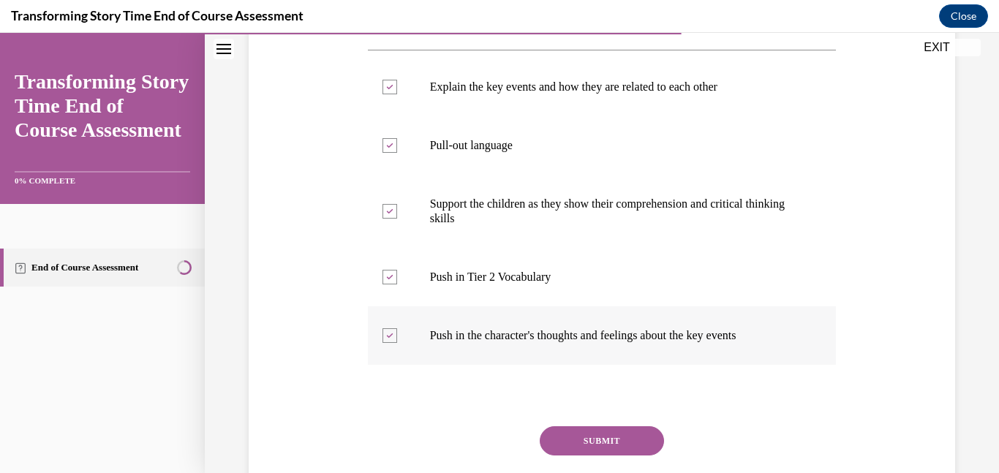
scroll to position [274, 0]
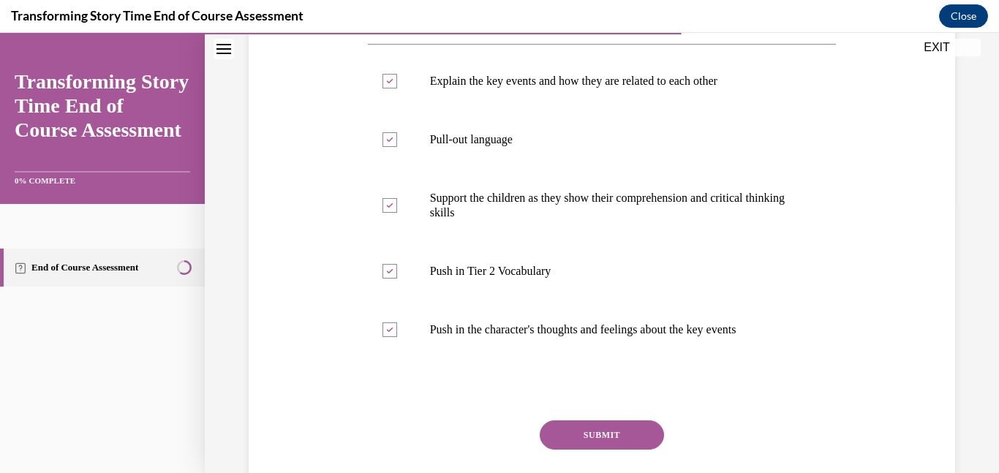
click at [580, 447] on button "SUBMIT" at bounding box center [602, 434] width 124 height 29
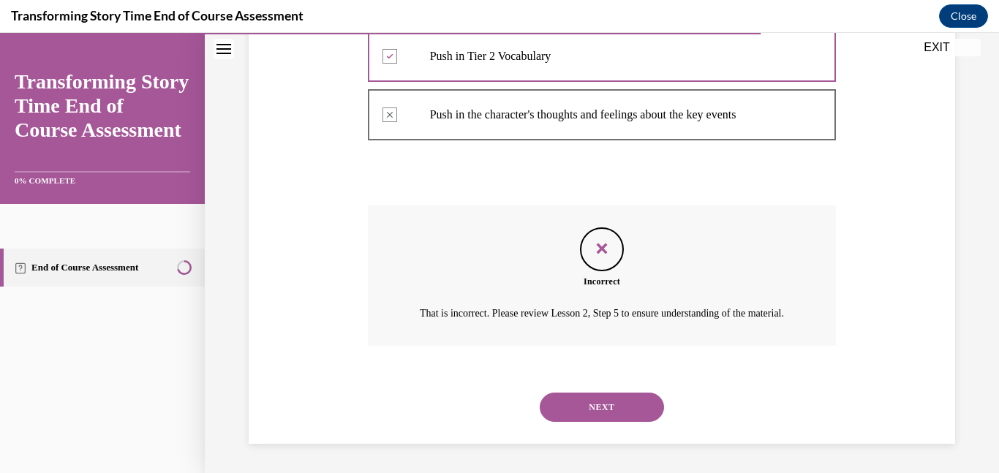
scroll to position [532, 0]
click at [607, 398] on button "NEXT" at bounding box center [602, 407] width 124 height 29
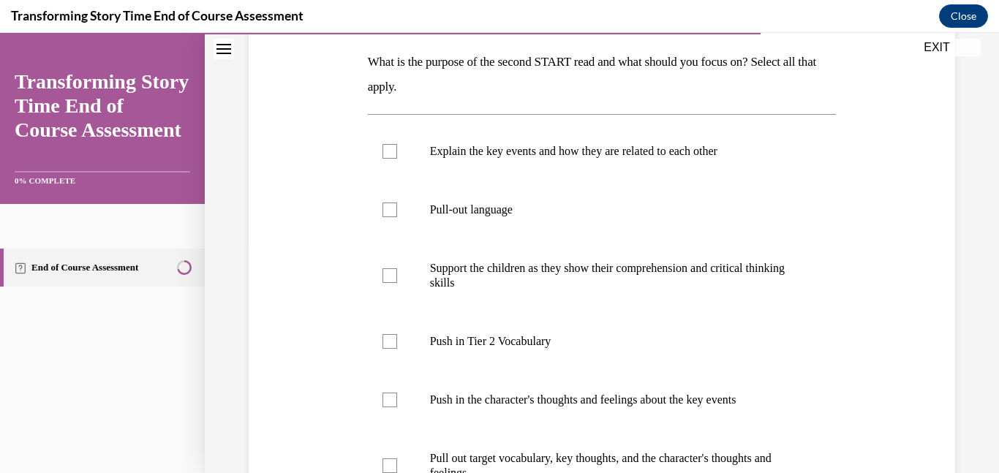
scroll to position [230, 0]
click at [711, 155] on p "Explain the key events and how they are related to each other" at bounding box center [615, 150] width 370 height 15
click at [397, 155] on input "Explain the key events and how they are related to each other" at bounding box center [389, 150] width 15 height 15
checkbox input "true"
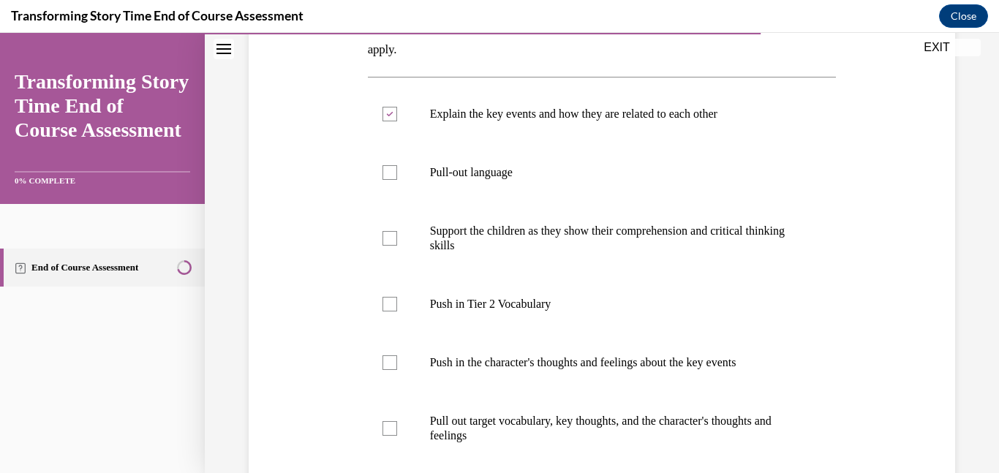
scroll to position [268, 0]
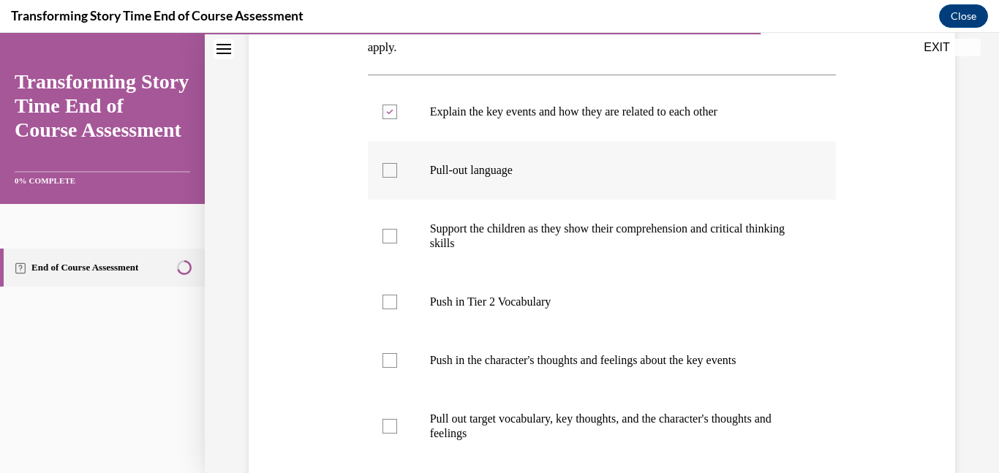
click at [708, 161] on label "Pull-out language" at bounding box center [602, 170] width 469 height 58
click at [397, 163] on input "Pull-out language" at bounding box center [389, 170] width 15 height 15
checkbox input "true"
click at [662, 273] on label "Push in Tier 2 Vocabulary" at bounding box center [602, 302] width 469 height 58
click at [397, 295] on input "Push in Tier 2 Vocabulary" at bounding box center [389, 302] width 15 height 15
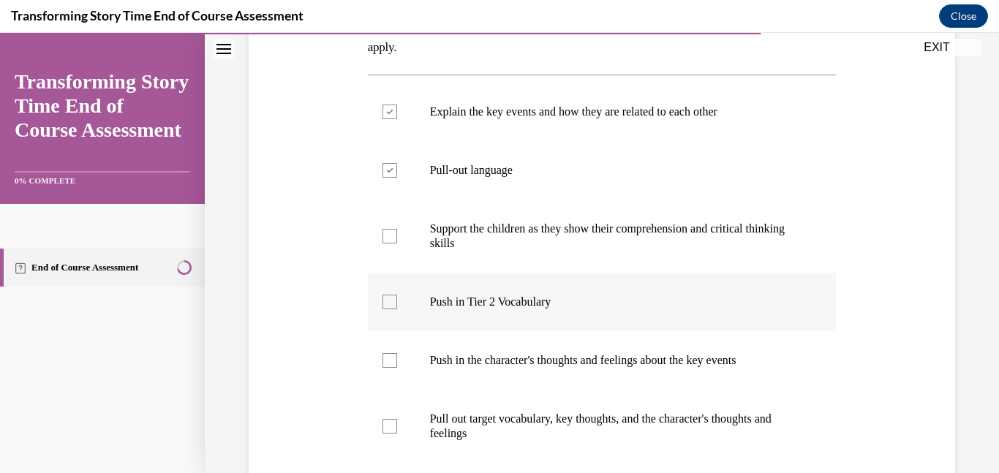
checkbox input "true"
click at [676, 108] on p "Explain the key events and how they are related to each other" at bounding box center [615, 112] width 370 height 15
click at [397, 108] on input "Explain the key events and how they are related to each other" at bounding box center [389, 112] width 15 height 15
click at [676, 108] on p "Explain the key events and how they are related to each other" at bounding box center [615, 112] width 370 height 15
click at [397, 108] on input "Explain the key events and how they are related to each other" at bounding box center [389, 112] width 15 height 15
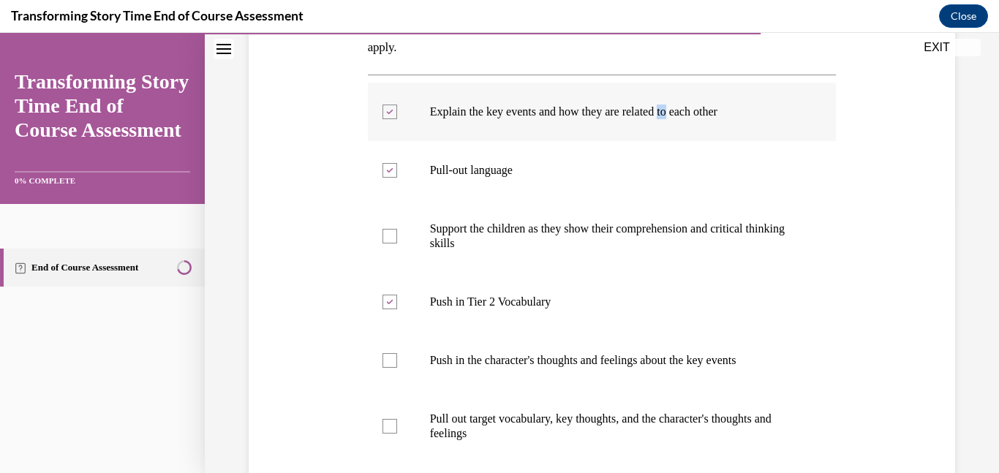
click at [676, 108] on p "Explain the key events and how they are related to each other" at bounding box center [615, 112] width 370 height 15
click at [397, 108] on input "Explain the key events and how they are related to each other" at bounding box center [389, 112] width 15 height 15
checkbox input "false"
click at [672, 246] on p "Support the children as they show their comprehension and critical thinking ski…" at bounding box center [615, 236] width 370 height 29
click at [397, 243] on input "Support the children as they show their comprehension and critical thinking ski…" at bounding box center [389, 236] width 15 height 15
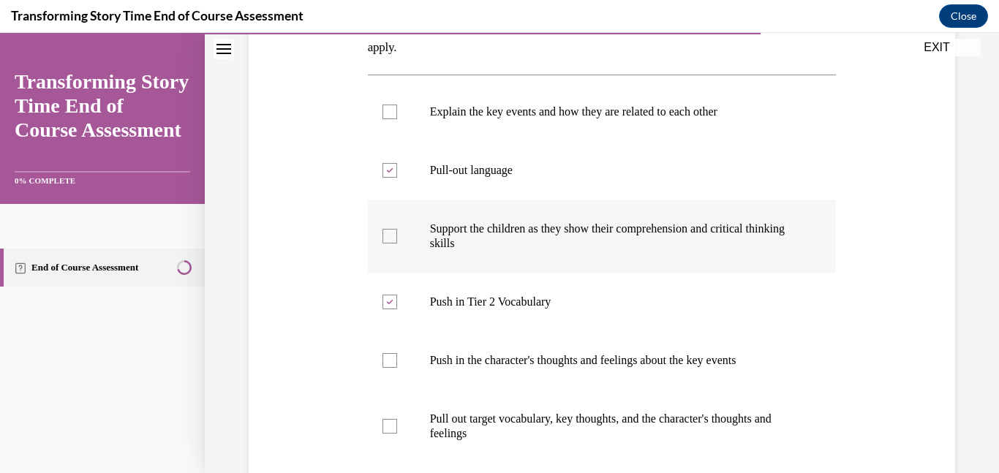
checkbox input "true"
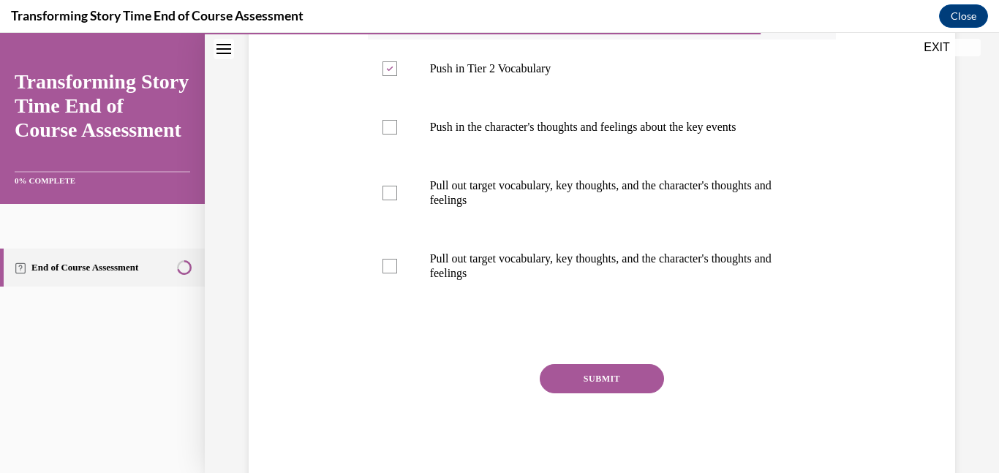
scroll to position [524, 0]
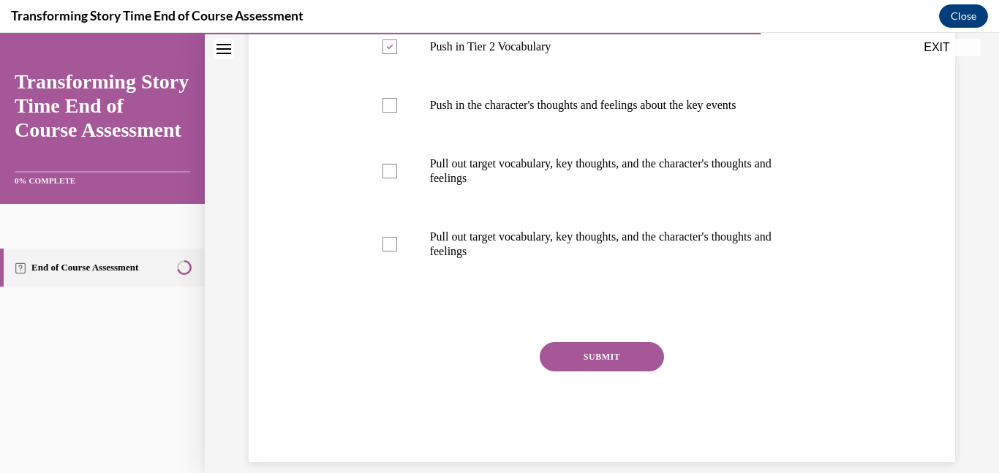
click at [614, 349] on button "SUBMIT" at bounding box center [602, 356] width 124 height 29
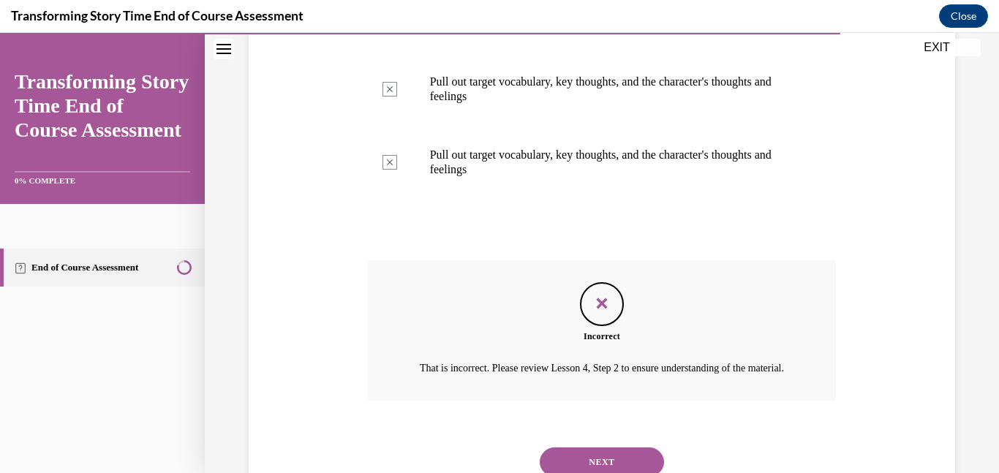
scroll to position [678, 0]
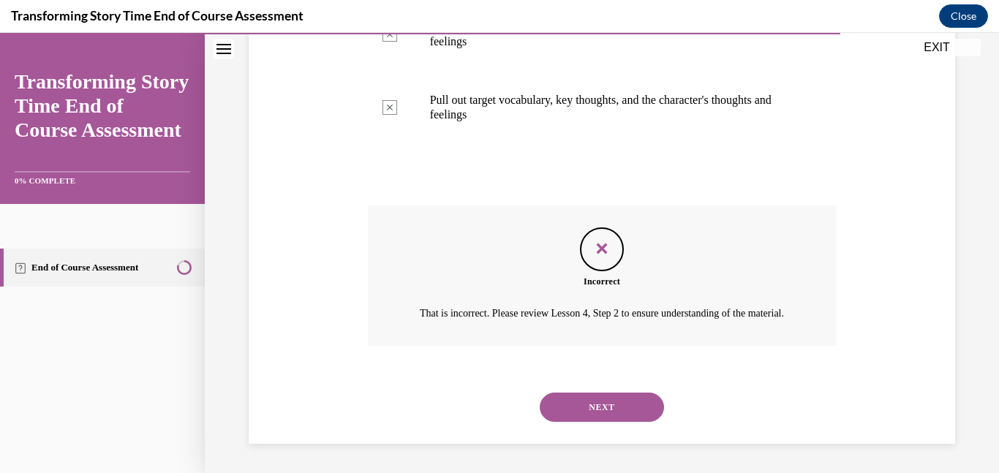
click at [594, 404] on button "NEXT" at bounding box center [602, 407] width 124 height 29
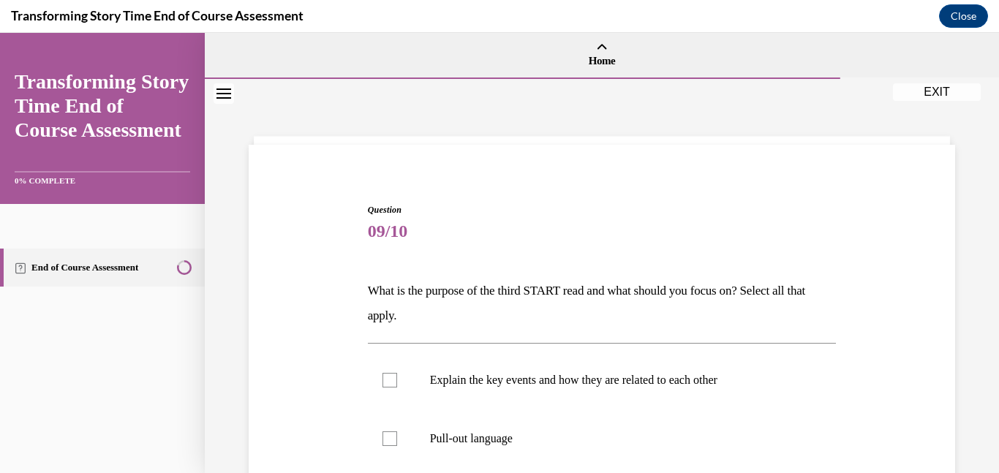
scroll to position [0, 0]
